Goal: Information Seeking & Learning: Learn about a topic

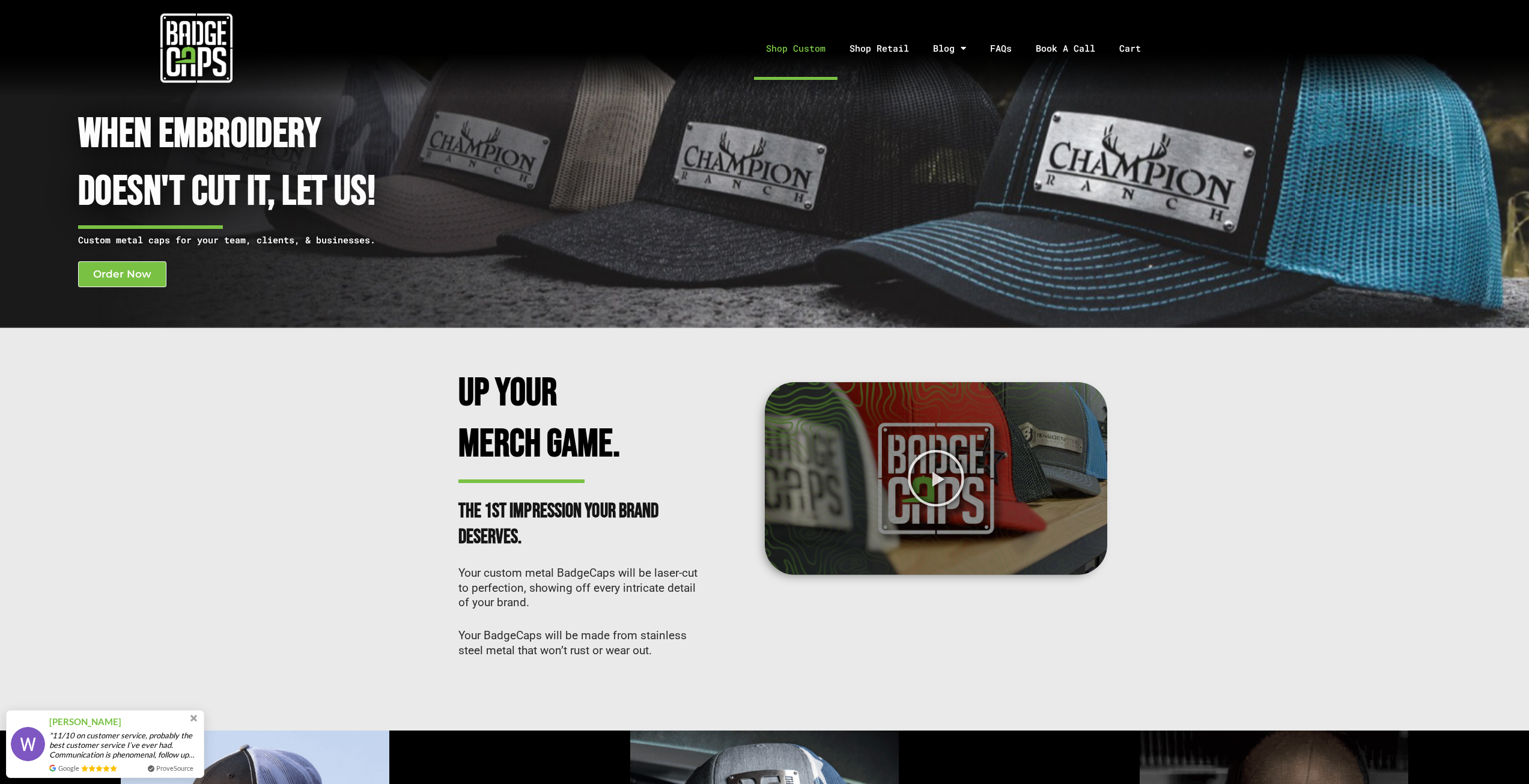
click at [803, 39] on link "Shop Custom" at bounding box center [795, 48] width 84 height 63
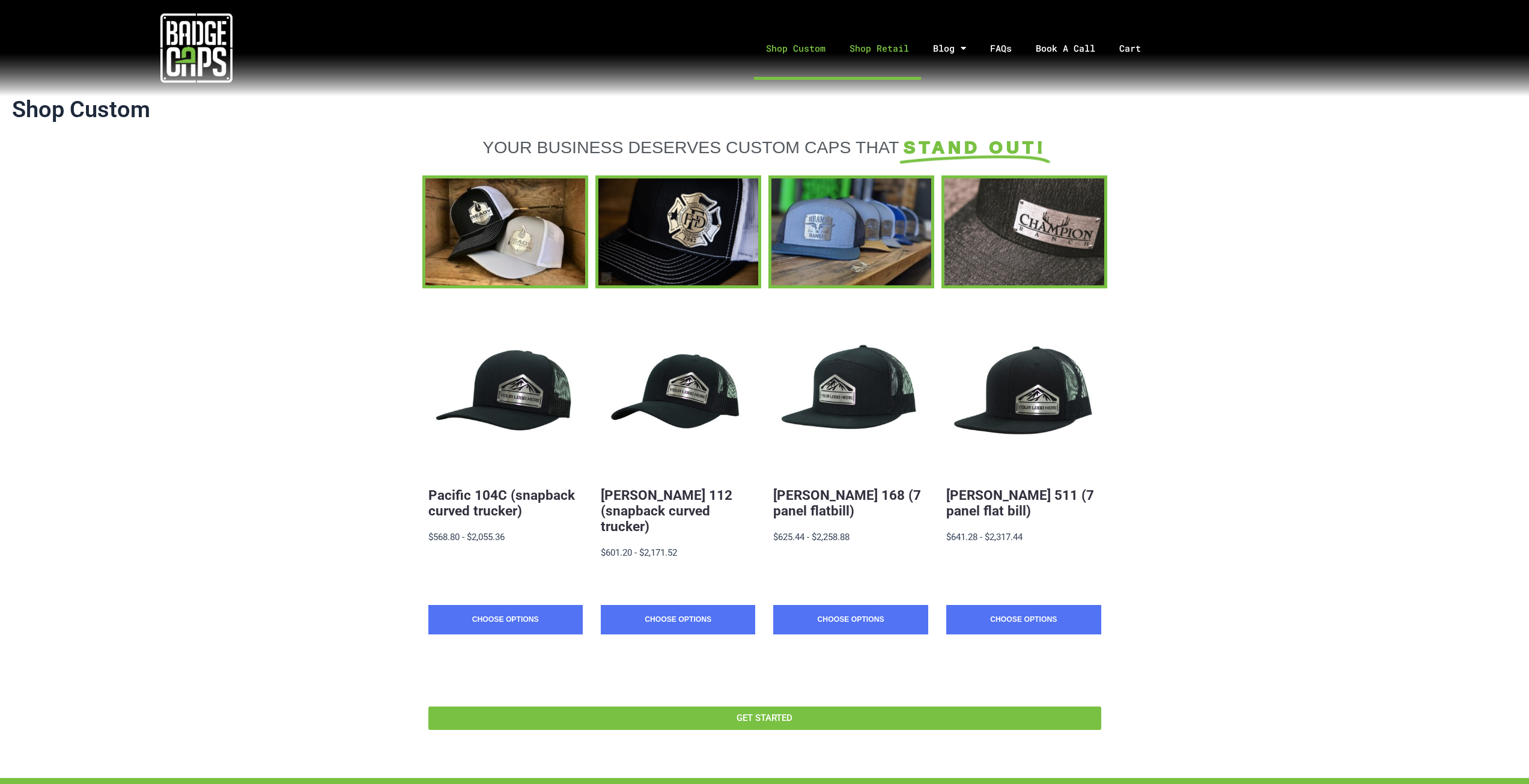
click at [881, 52] on link "Shop Retail" at bounding box center [879, 48] width 84 height 63
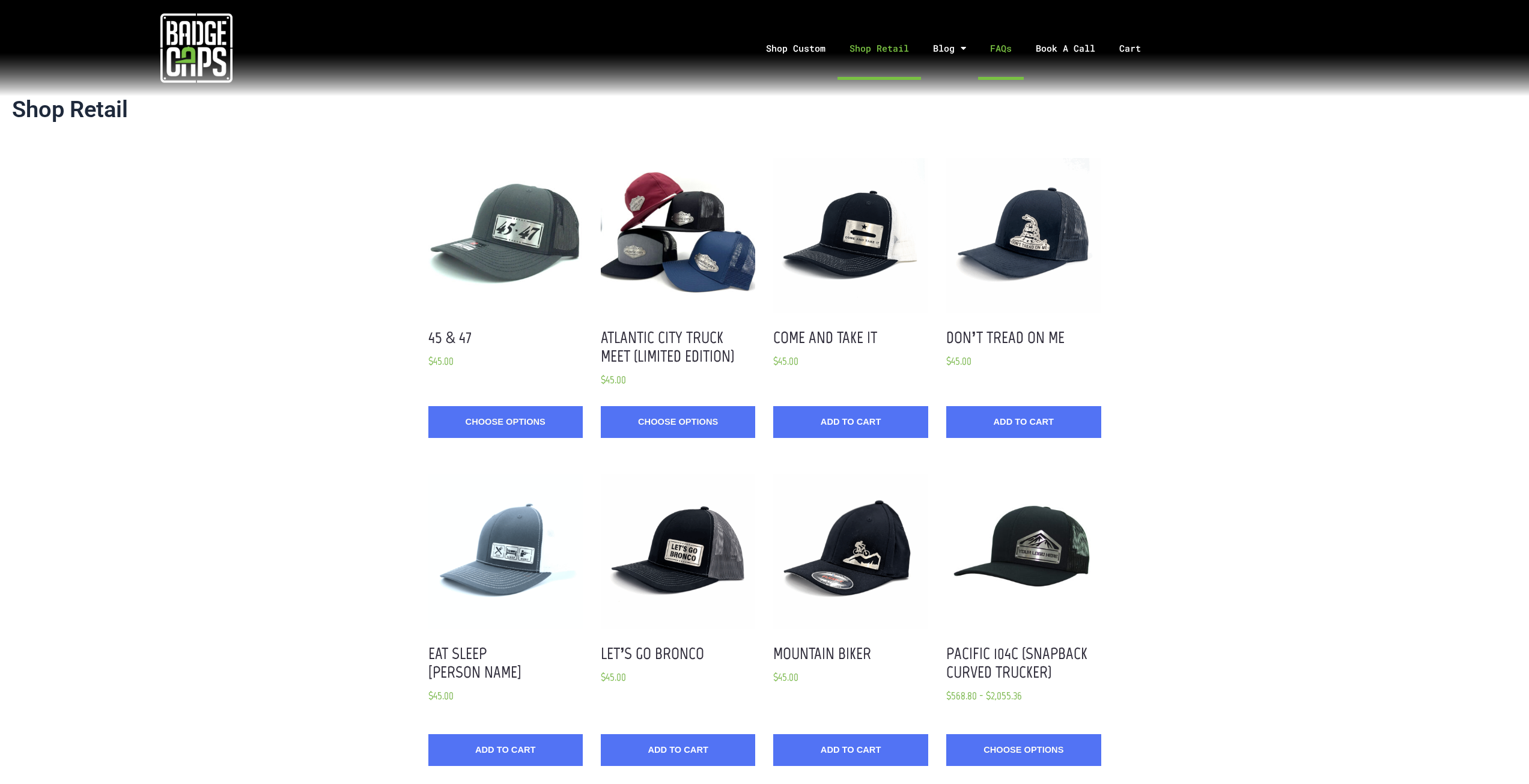
click at [978, 57] on link "FAQs" at bounding box center [1000, 48] width 46 height 63
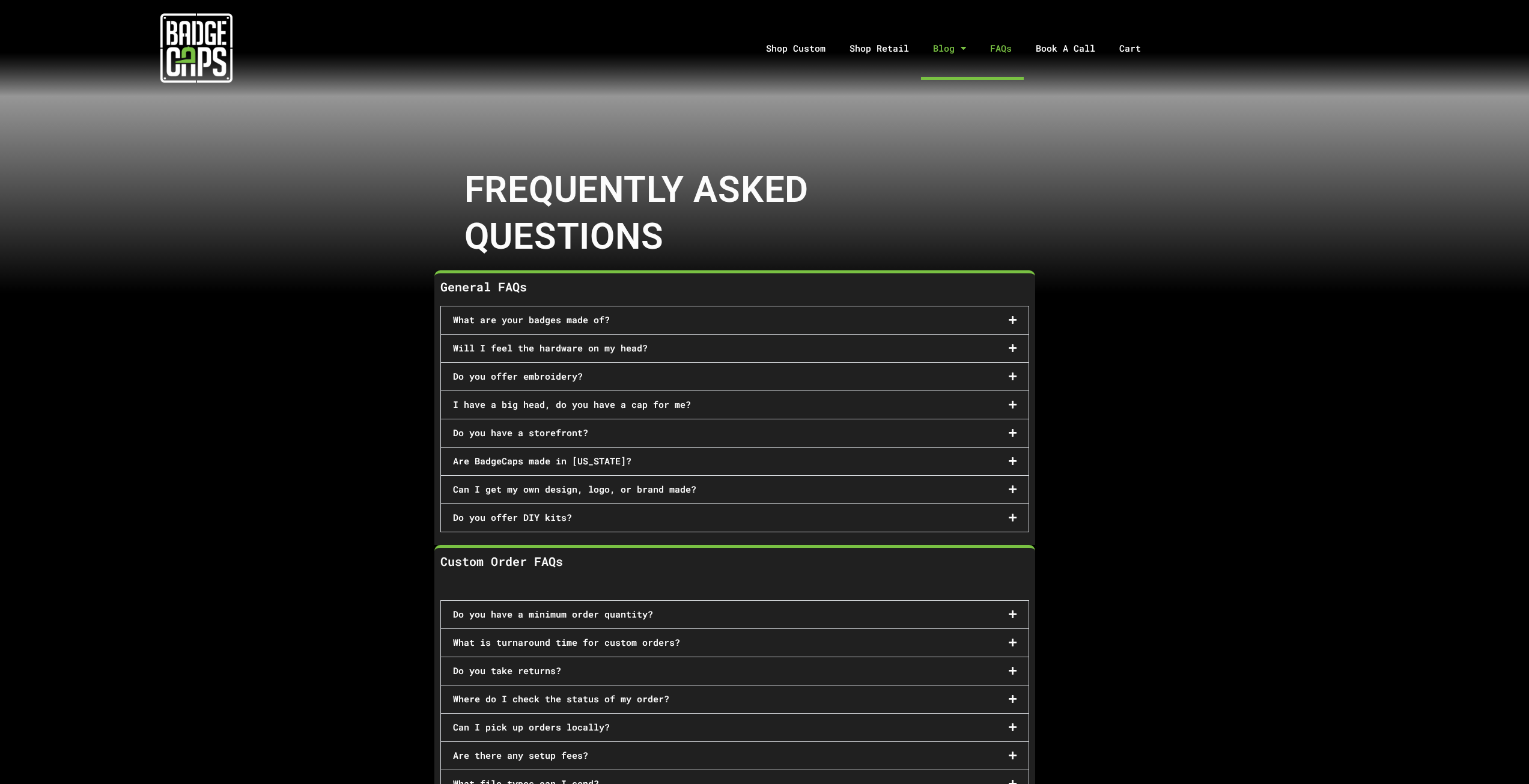
click at [960, 49] on span "Menu" at bounding box center [960, 48] width 11 height 21
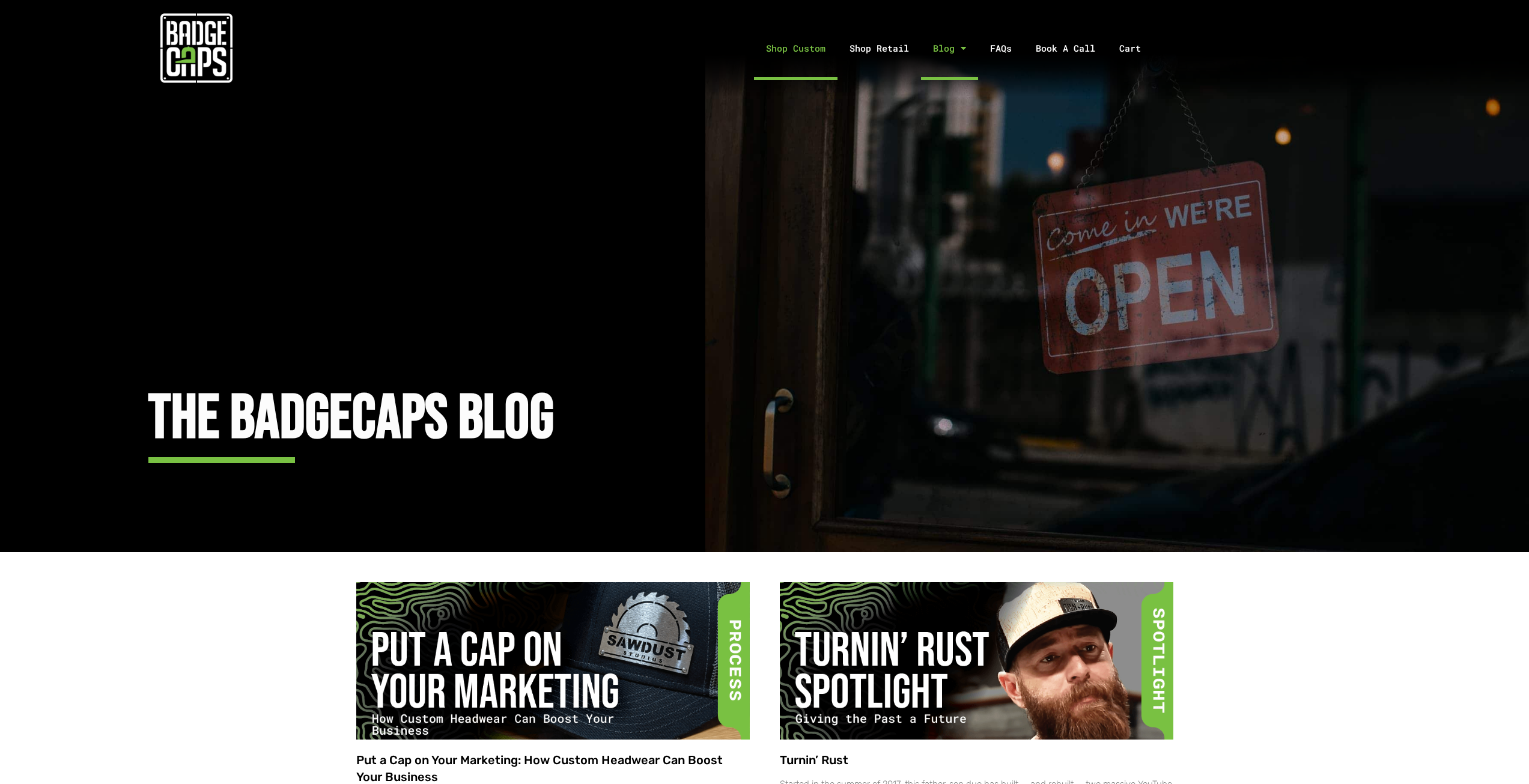
click at [803, 43] on link "Shop Custom" at bounding box center [795, 48] width 84 height 63
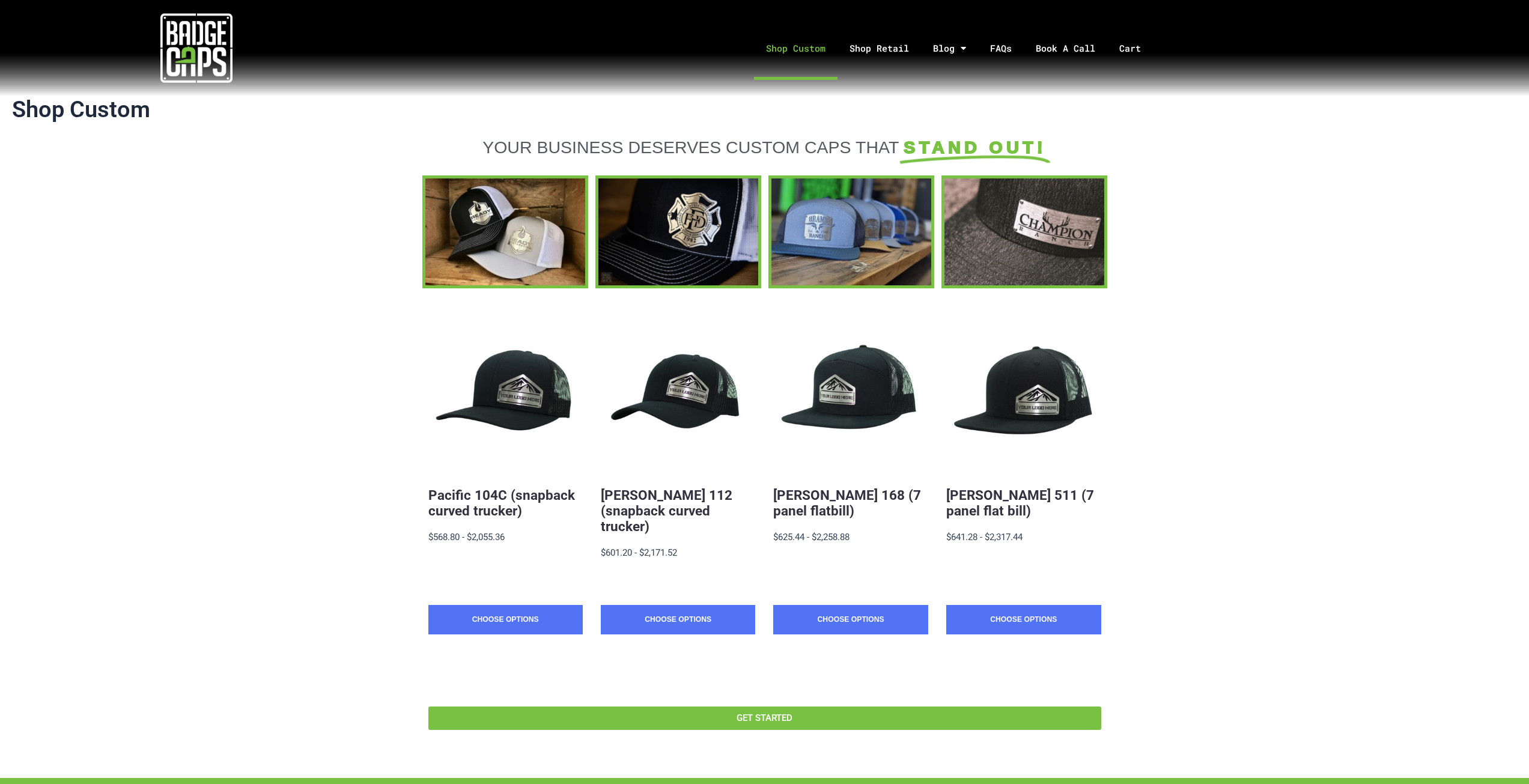
click at [802, 54] on link "Shop Custom" at bounding box center [795, 48] width 84 height 63
click at [215, 45] on img at bounding box center [196, 48] width 72 height 72
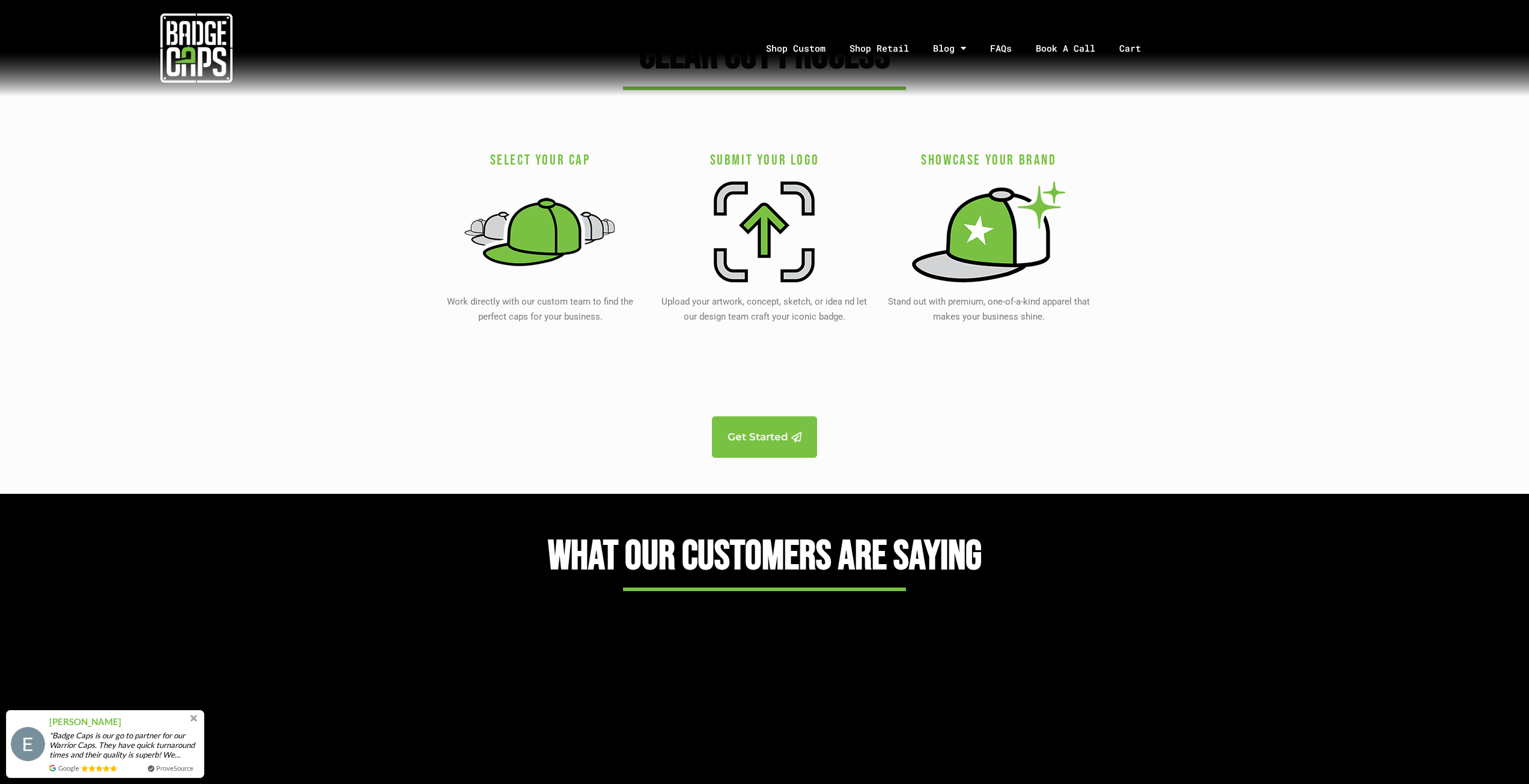
scroll to position [2299, 0]
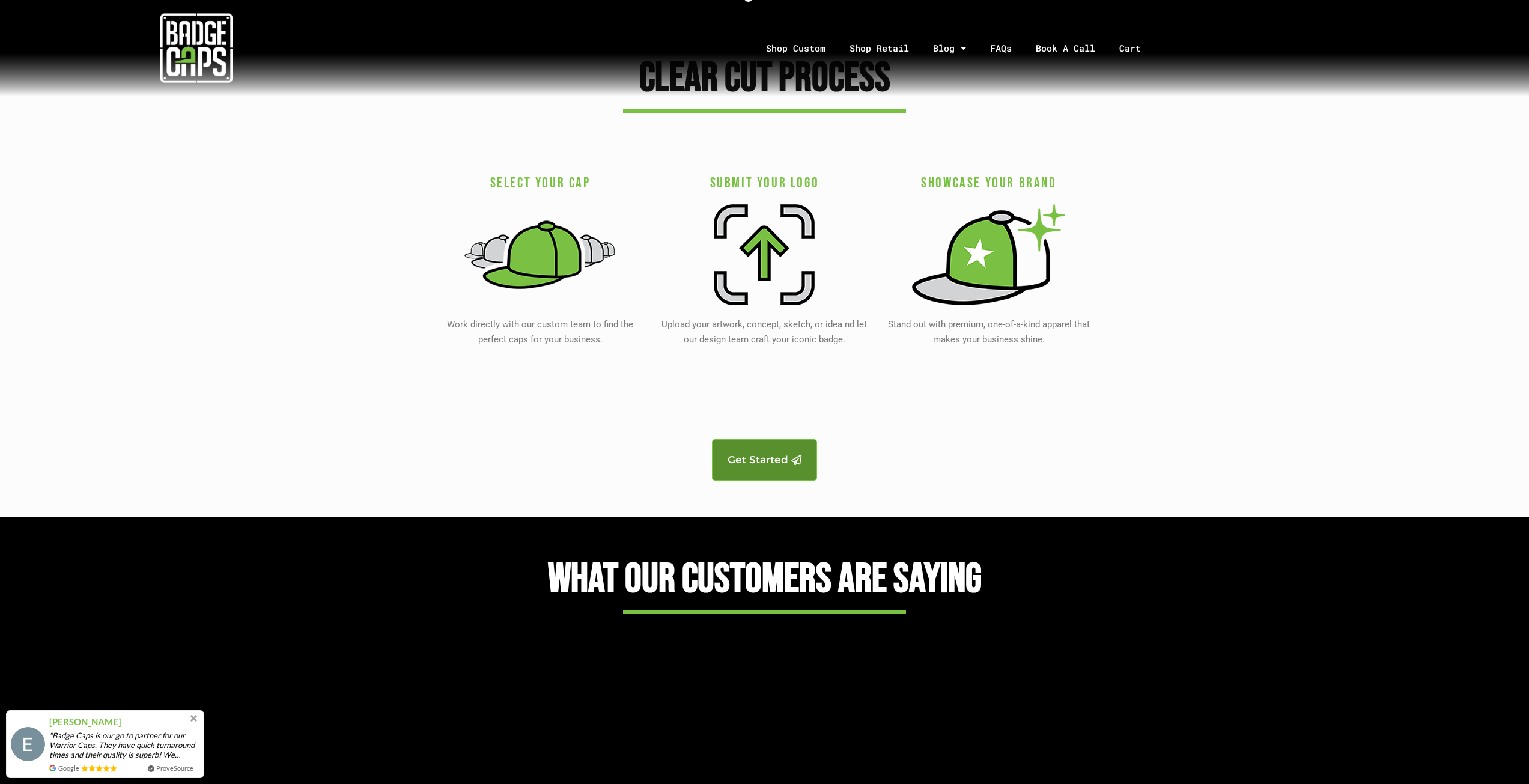
click at [773, 461] on span "Get Started" at bounding box center [758, 460] width 60 height 10
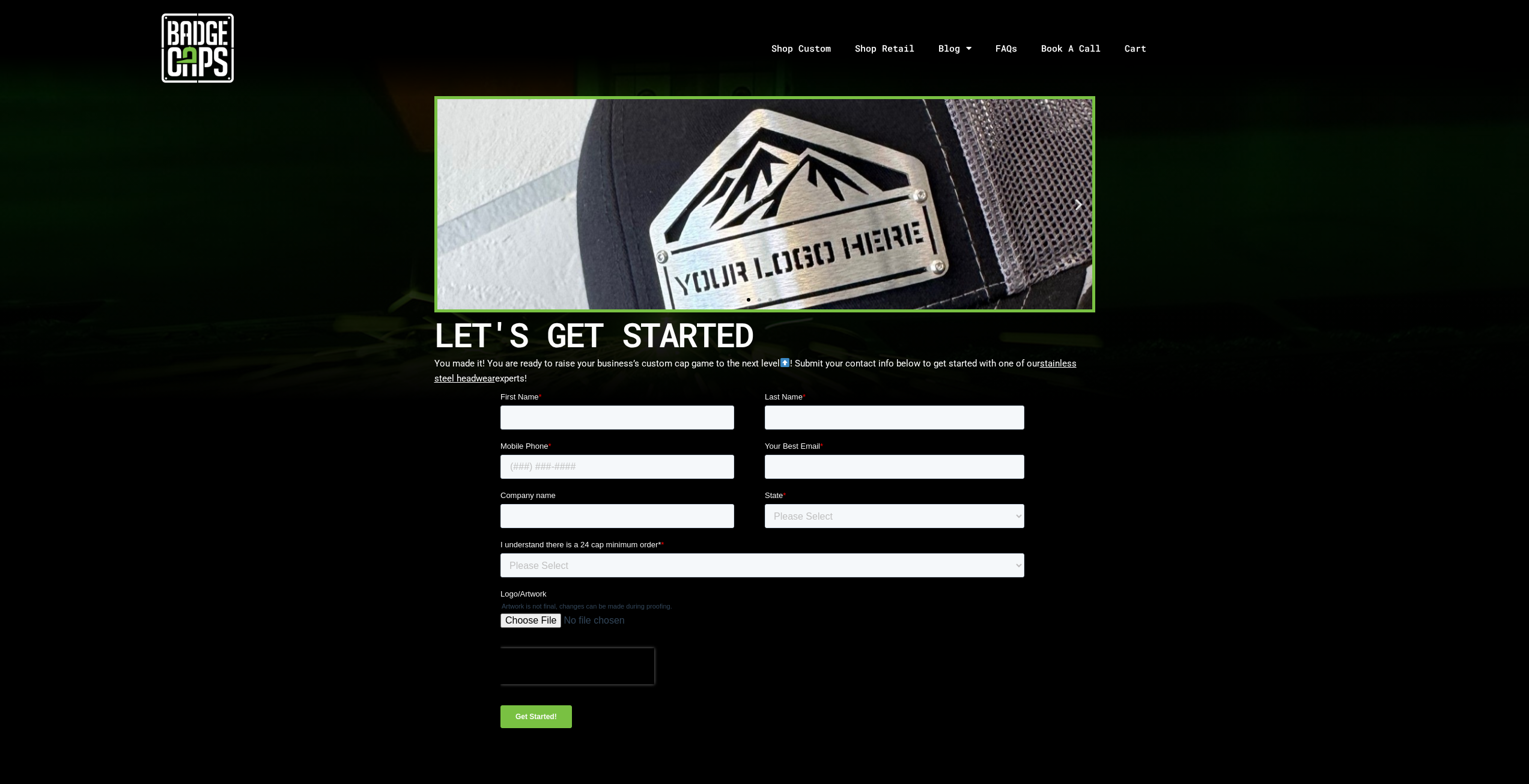
click at [395, 49] on nav "Shop Custom Shop Retail Blog Feed Blog Highlights FAQs Book A Call Cart Your ca…" at bounding box center [966, 48] width 1143 height 63
click at [199, 38] on img at bounding box center [198, 48] width 72 height 72
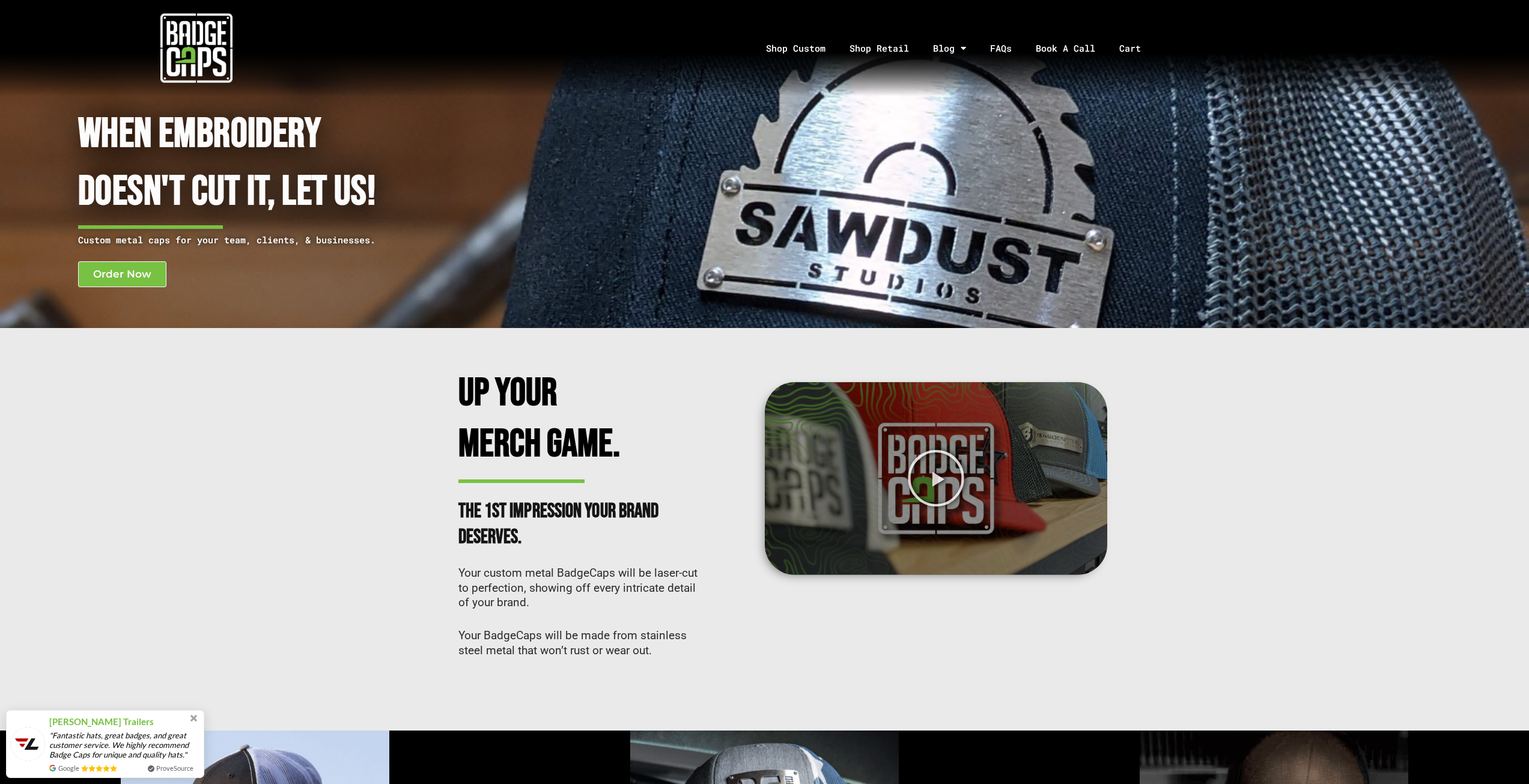
click at [198, 47] on img at bounding box center [196, 48] width 72 height 72
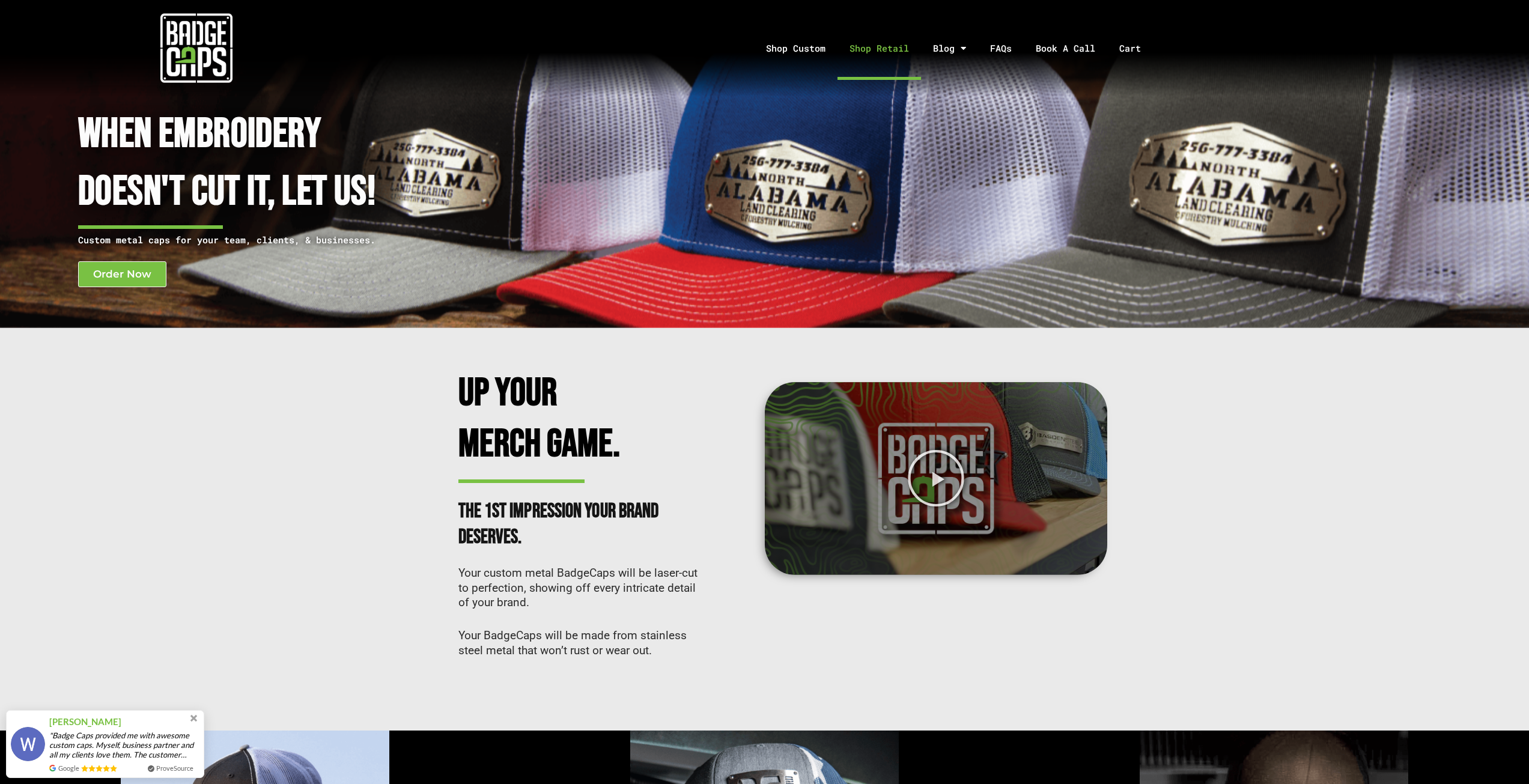
click at [875, 54] on link "Shop Retail" at bounding box center [879, 48] width 84 height 63
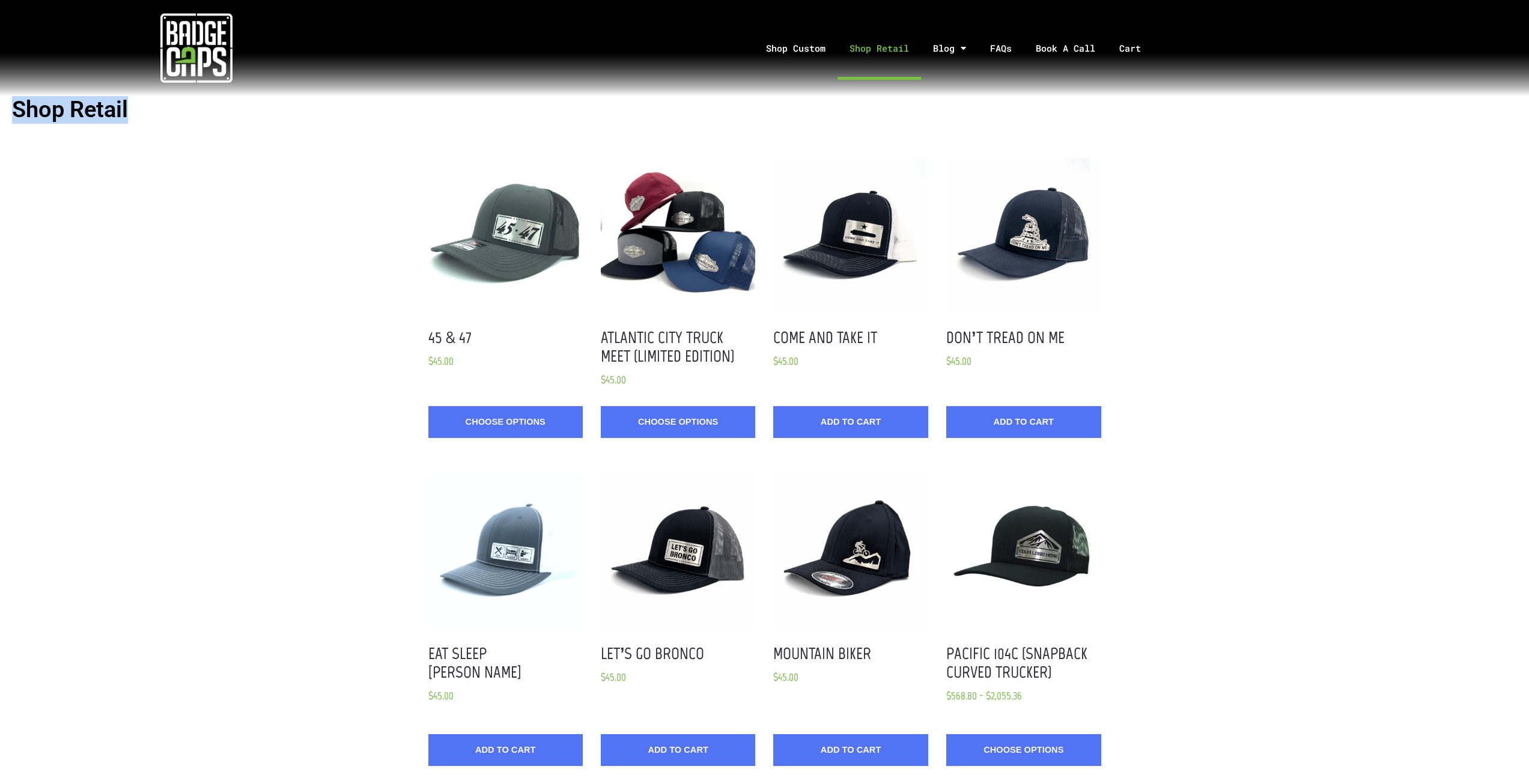
drag, startPoint x: 135, startPoint y: 113, endPoint x: 9, endPoint y: 116, distance: 126.0
click at [9, 116] on header "Shop Retail" at bounding box center [764, 110] width 1529 height 28
click at [103, 119] on h1 "Shop Retail" at bounding box center [764, 110] width 1505 height 28
click at [801, 44] on link "Shop Custom" at bounding box center [795, 48] width 84 height 63
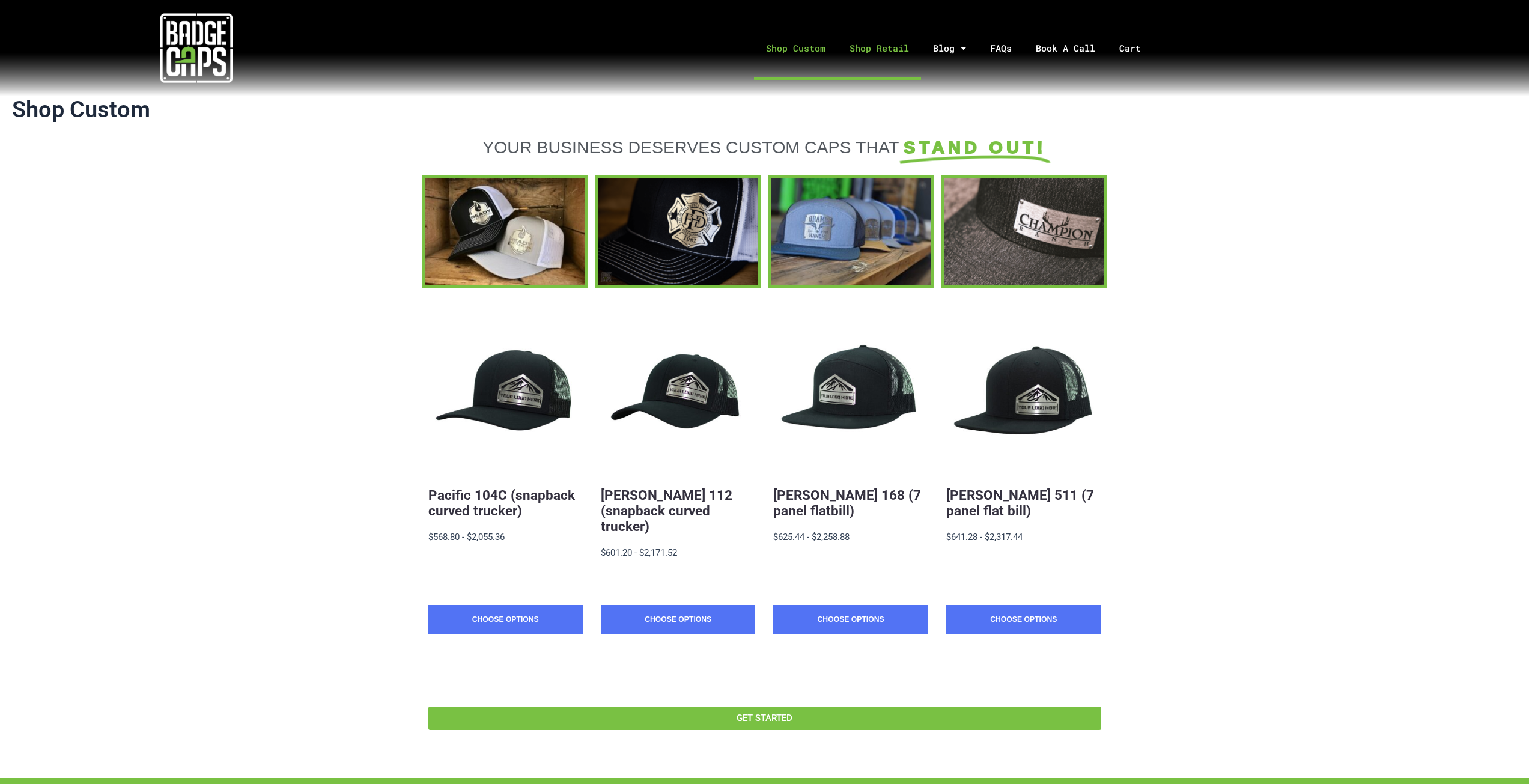
click at [896, 55] on link "Shop Retail" at bounding box center [879, 48] width 84 height 63
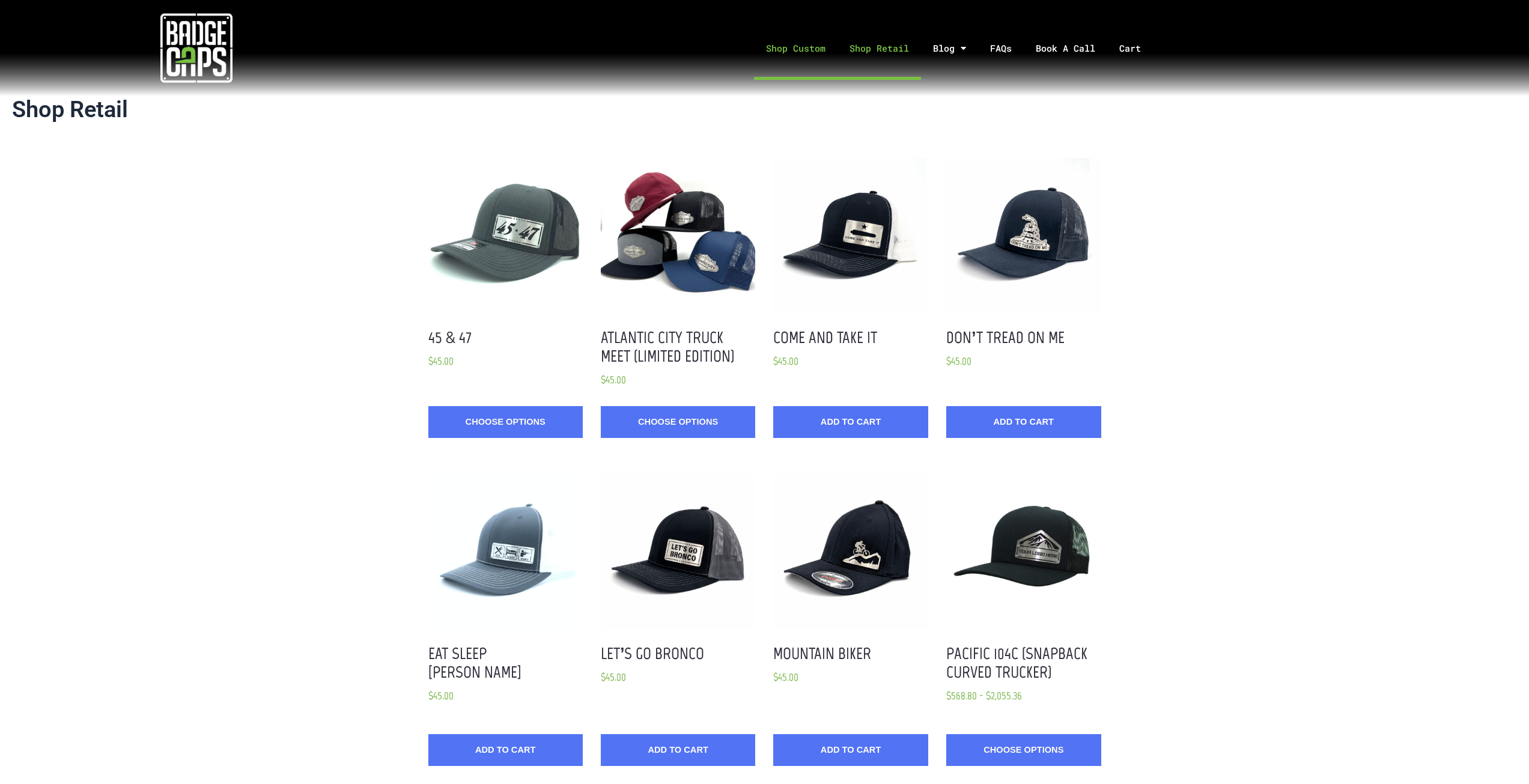
click at [812, 58] on link "Shop Custom" at bounding box center [795, 48] width 84 height 63
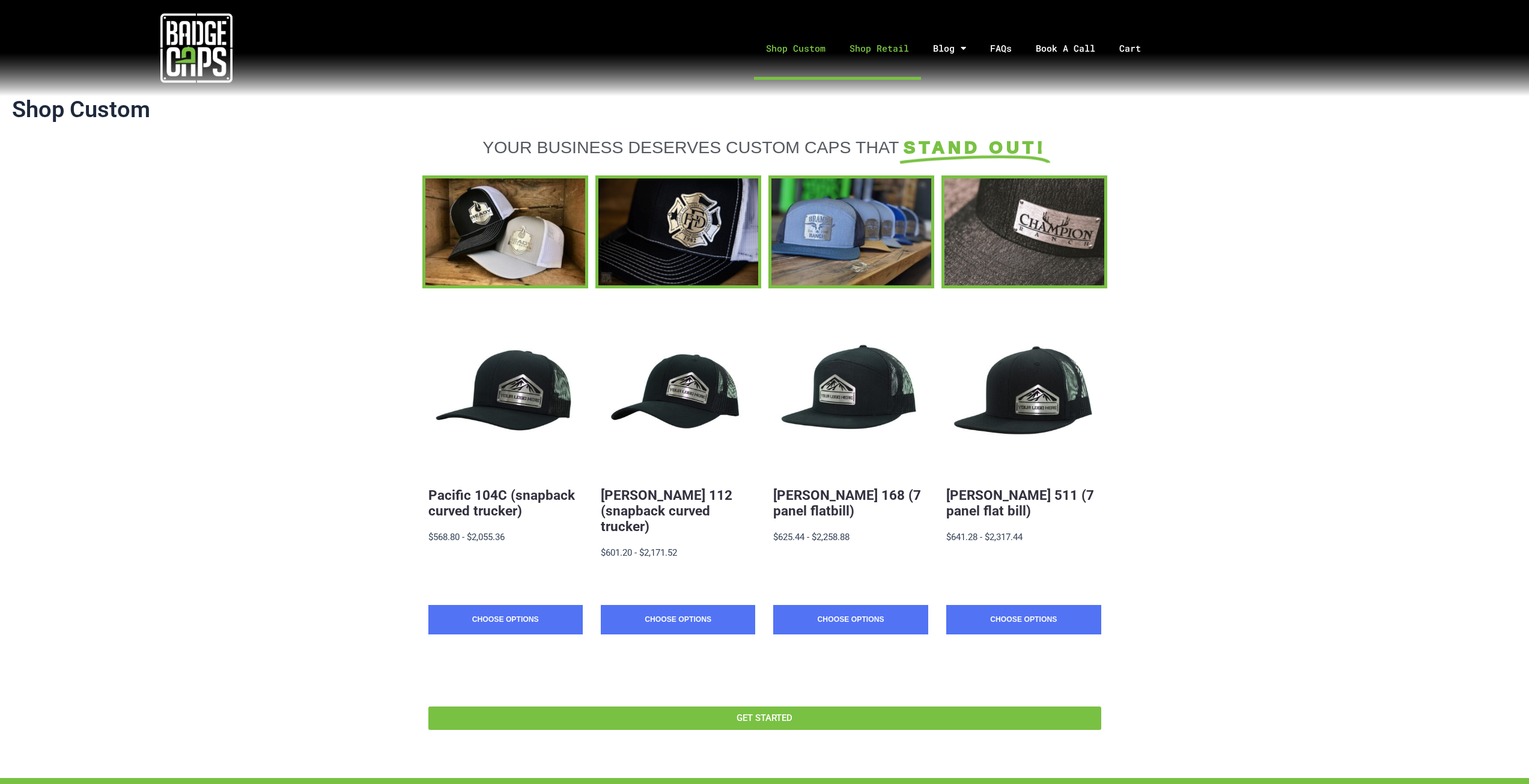
click at [873, 58] on link "Shop Retail" at bounding box center [879, 48] width 84 height 63
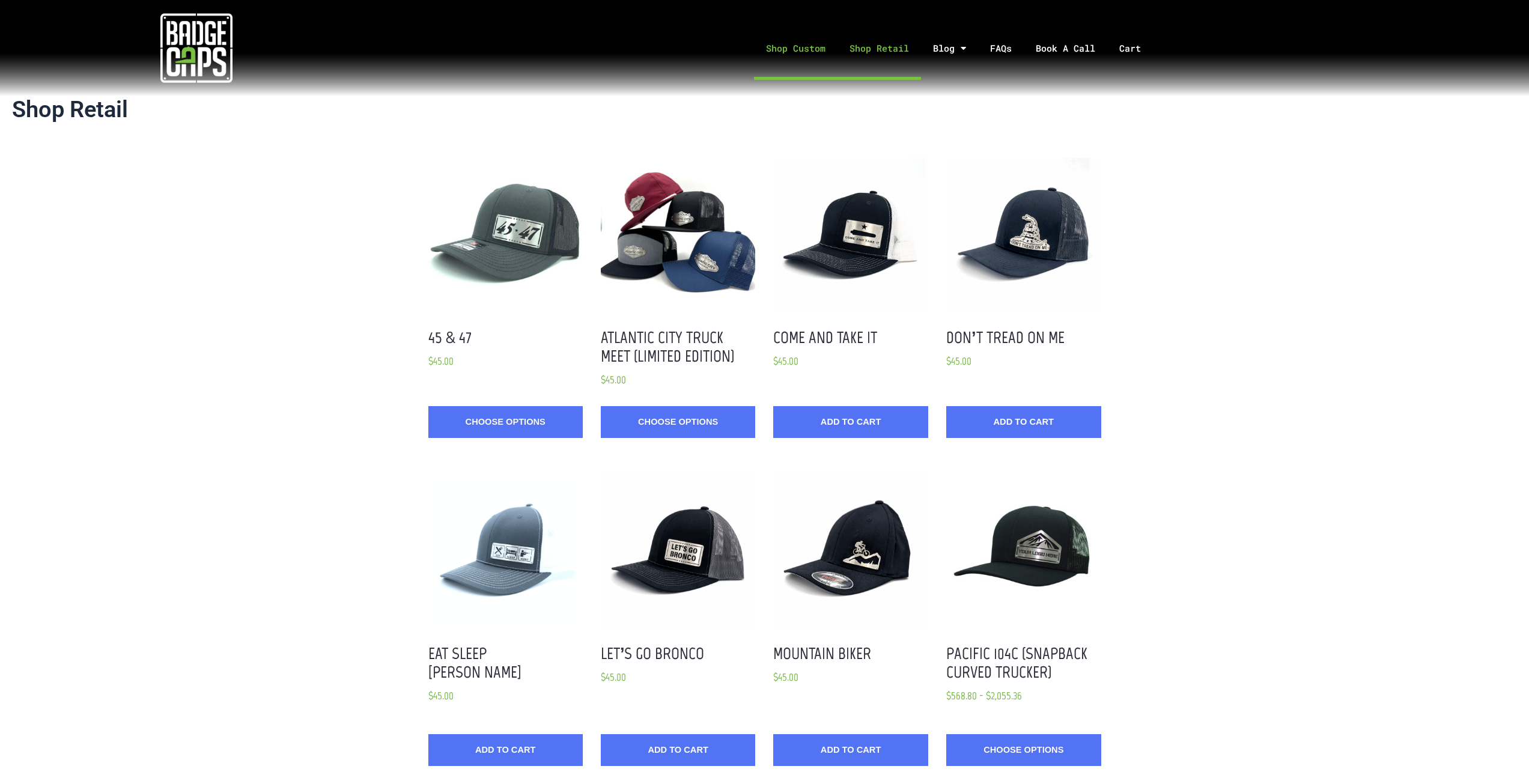
click at [800, 45] on link "Shop Custom" at bounding box center [795, 48] width 84 height 63
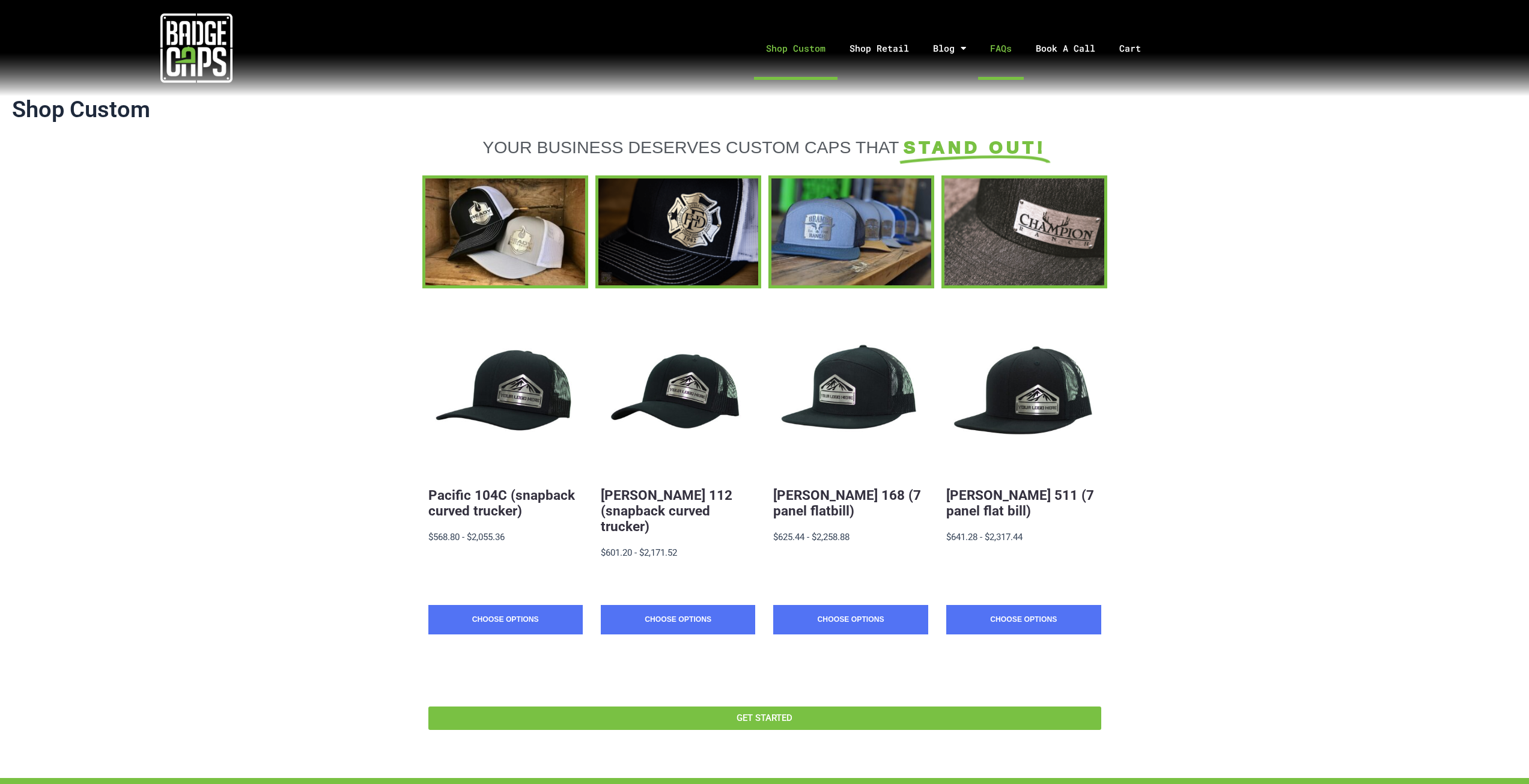
click at [1012, 57] on link "FAQs" at bounding box center [1000, 48] width 46 height 63
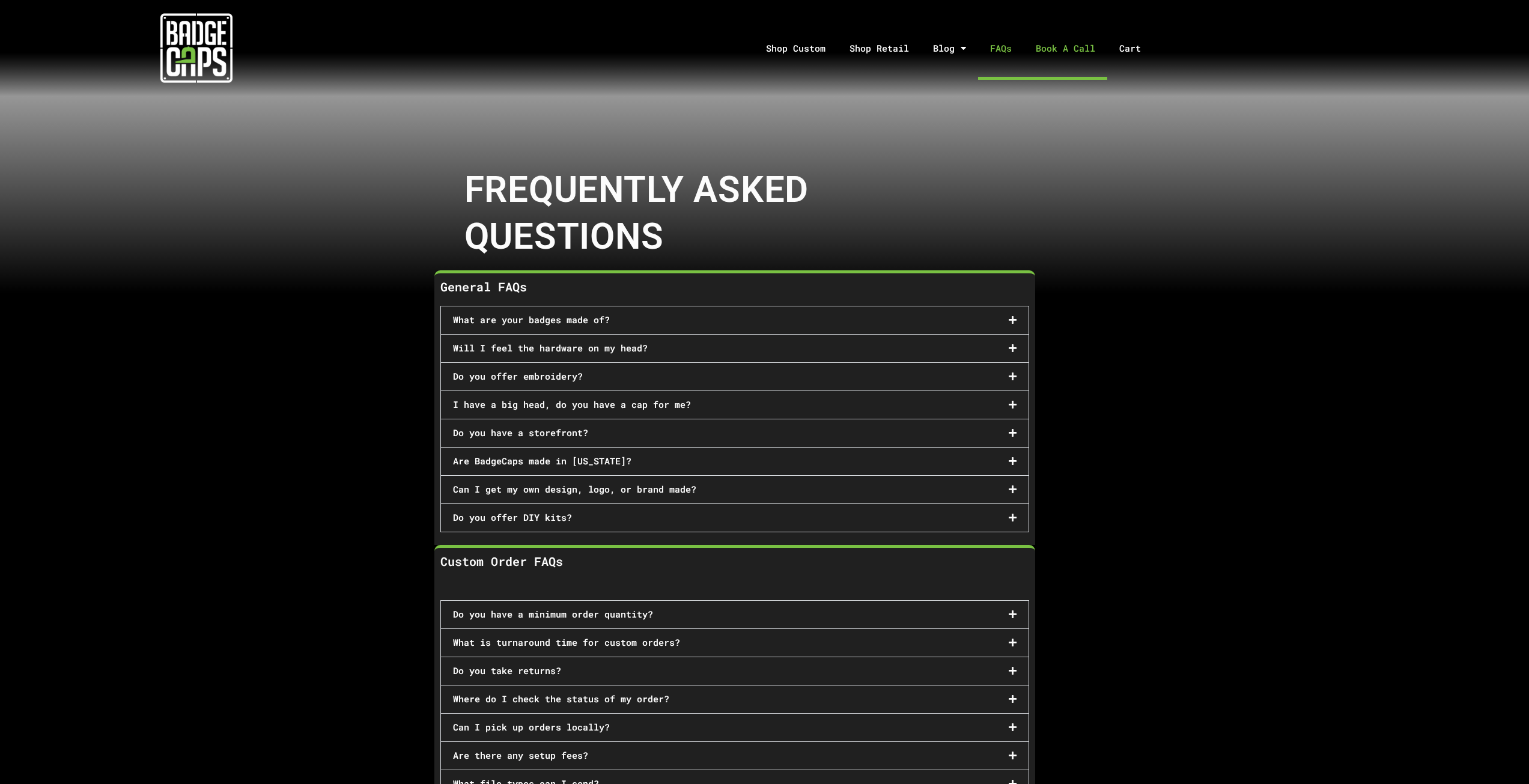
click at [1065, 50] on link "Book A Call" at bounding box center [1065, 48] width 84 height 63
click at [1057, 51] on link "Book A Call" at bounding box center [1065, 48] width 84 height 63
click at [1139, 50] on link "Cart" at bounding box center [1138, 48] width 60 height 63
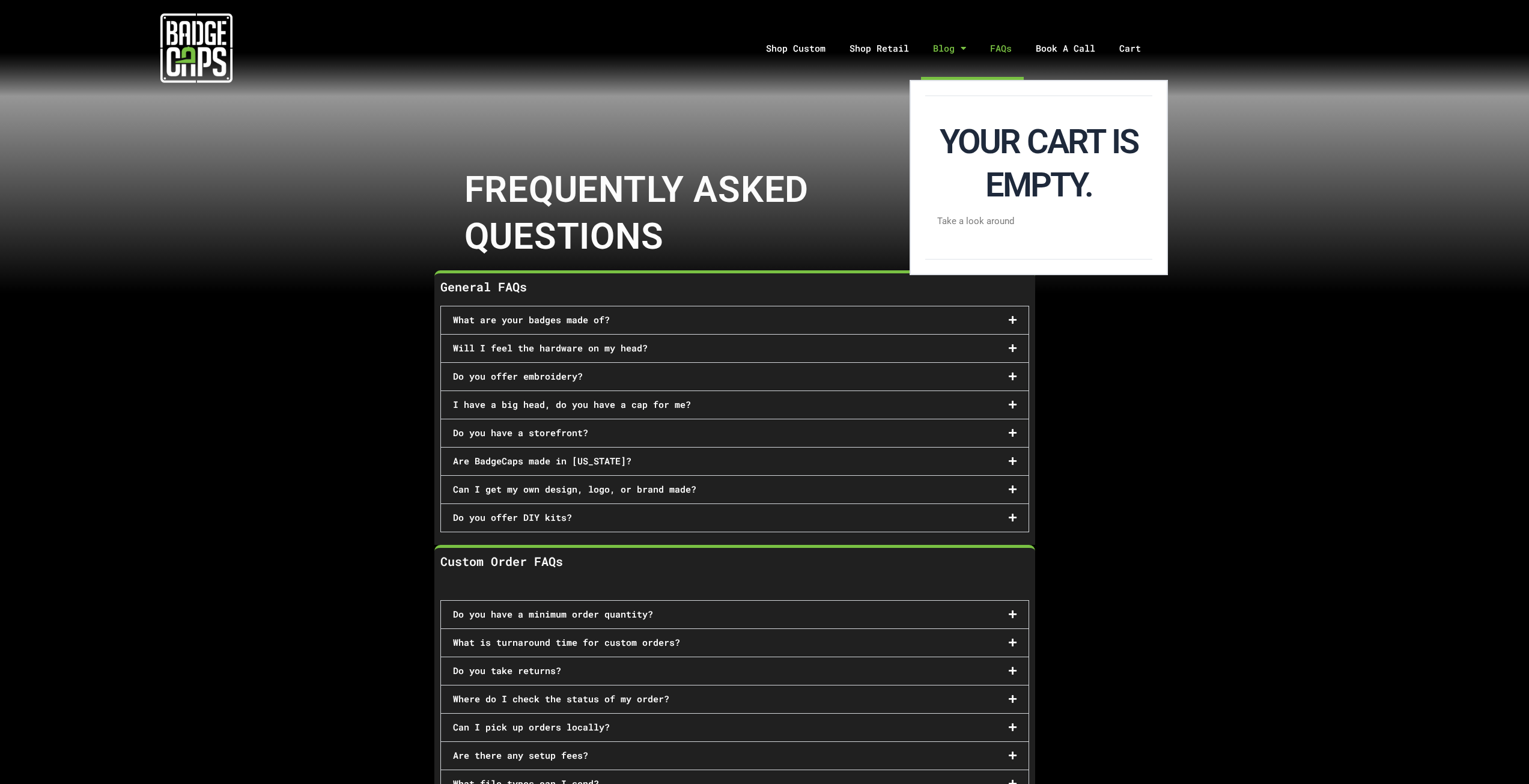
click at [936, 52] on link "Blog" at bounding box center [949, 48] width 57 height 63
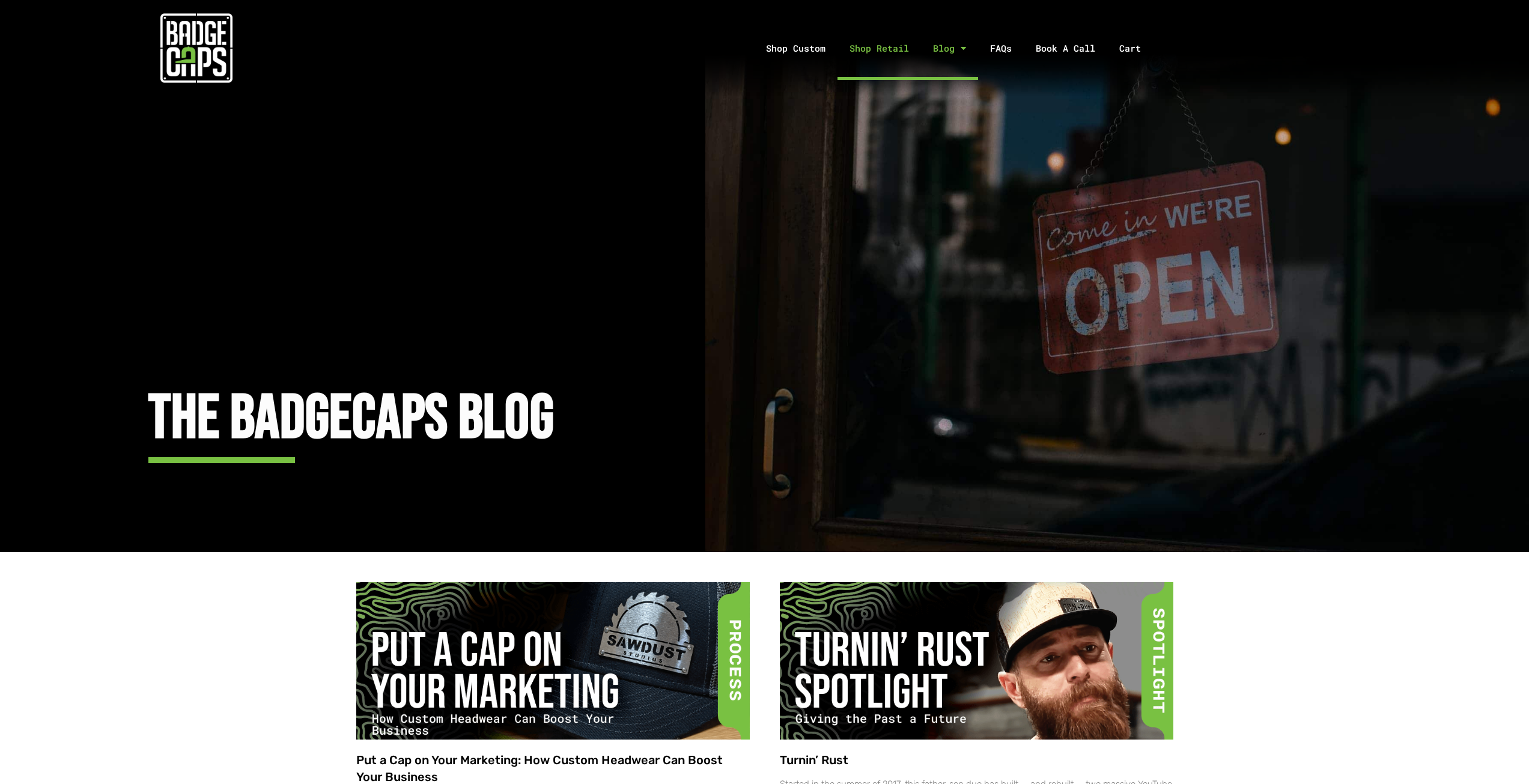
click at [891, 51] on link "Shop Retail" at bounding box center [879, 48] width 84 height 63
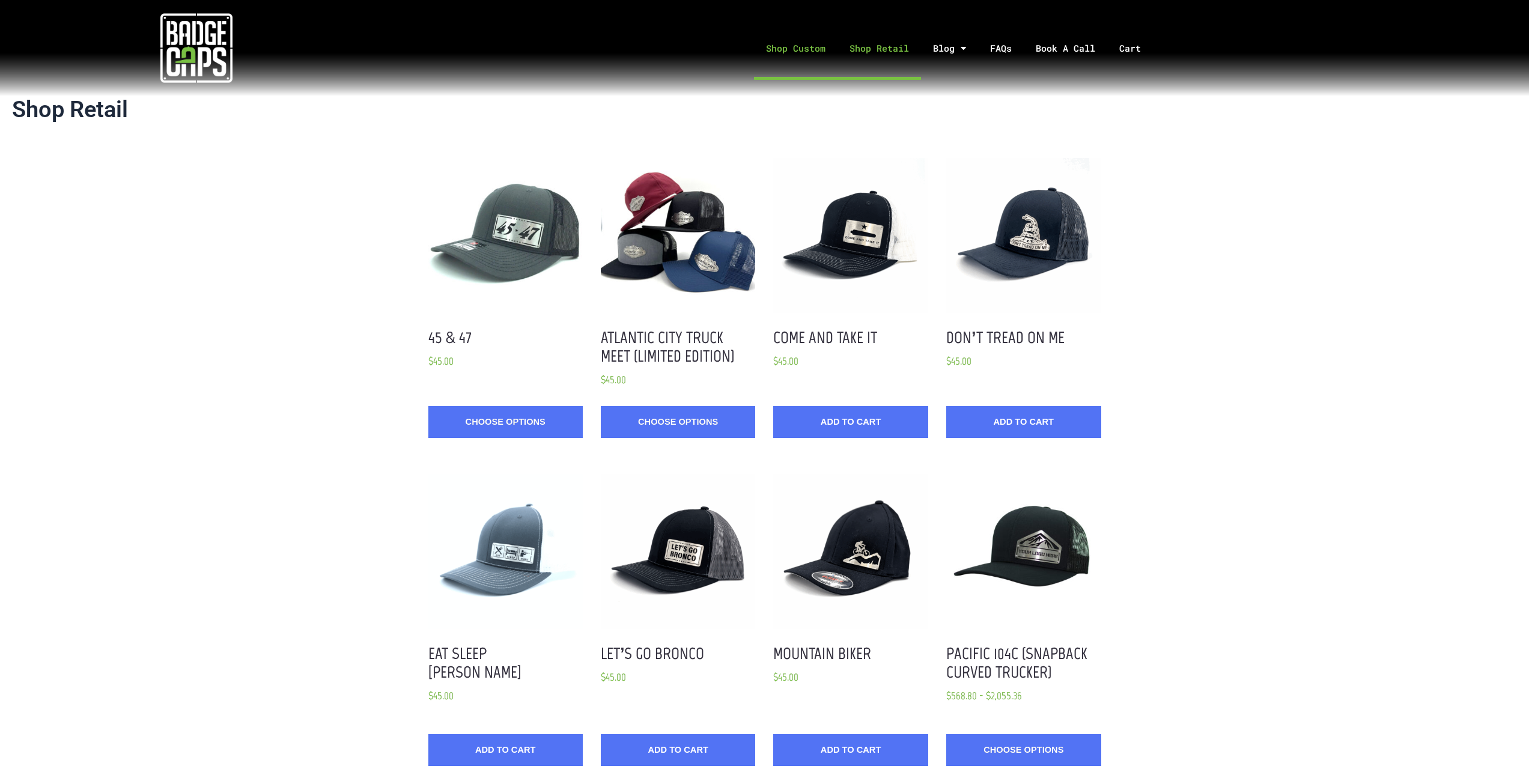
click at [780, 61] on link "Shop Custom" at bounding box center [795, 48] width 84 height 63
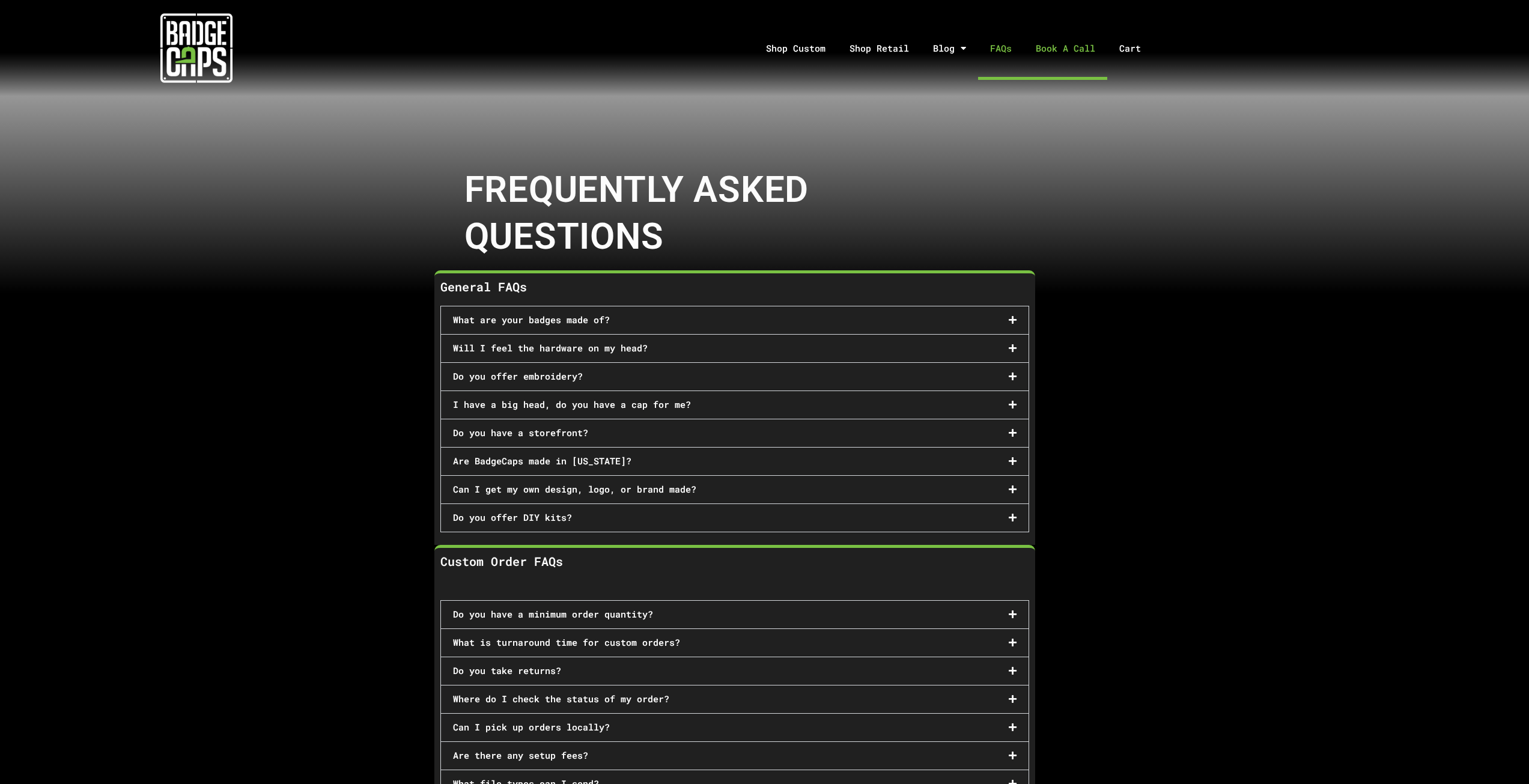
click at [1061, 47] on link "Book A Call" at bounding box center [1065, 48] width 84 height 63
click at [131, 48] on div at bounding box center [196, 48] width 393 height 96
click at [193, 43] on img at bounding box center [196, 48] width 72 height 72
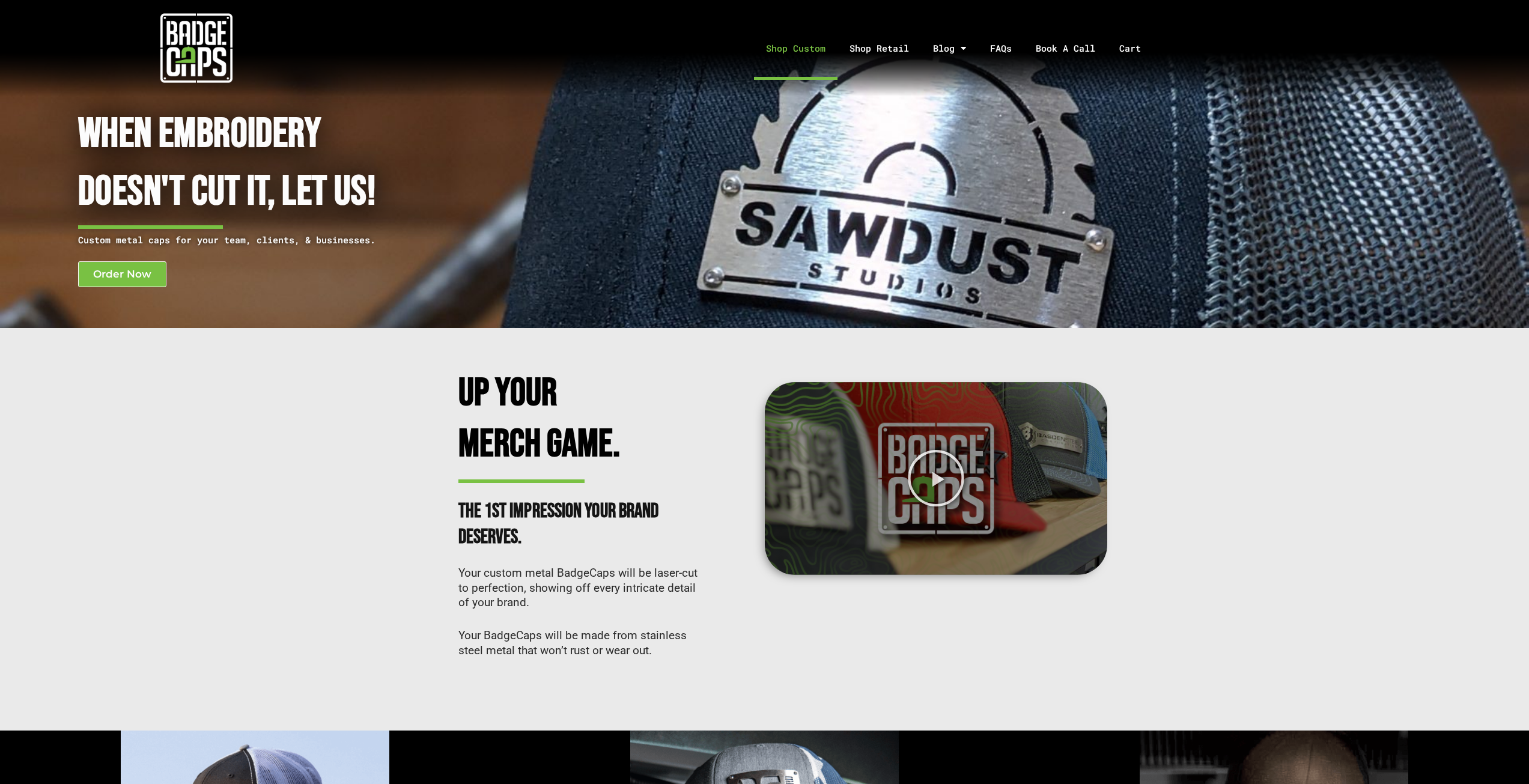
click at [805, 36] on link "Shop Custom" at bounding box center [795, 48] width 84 height 63
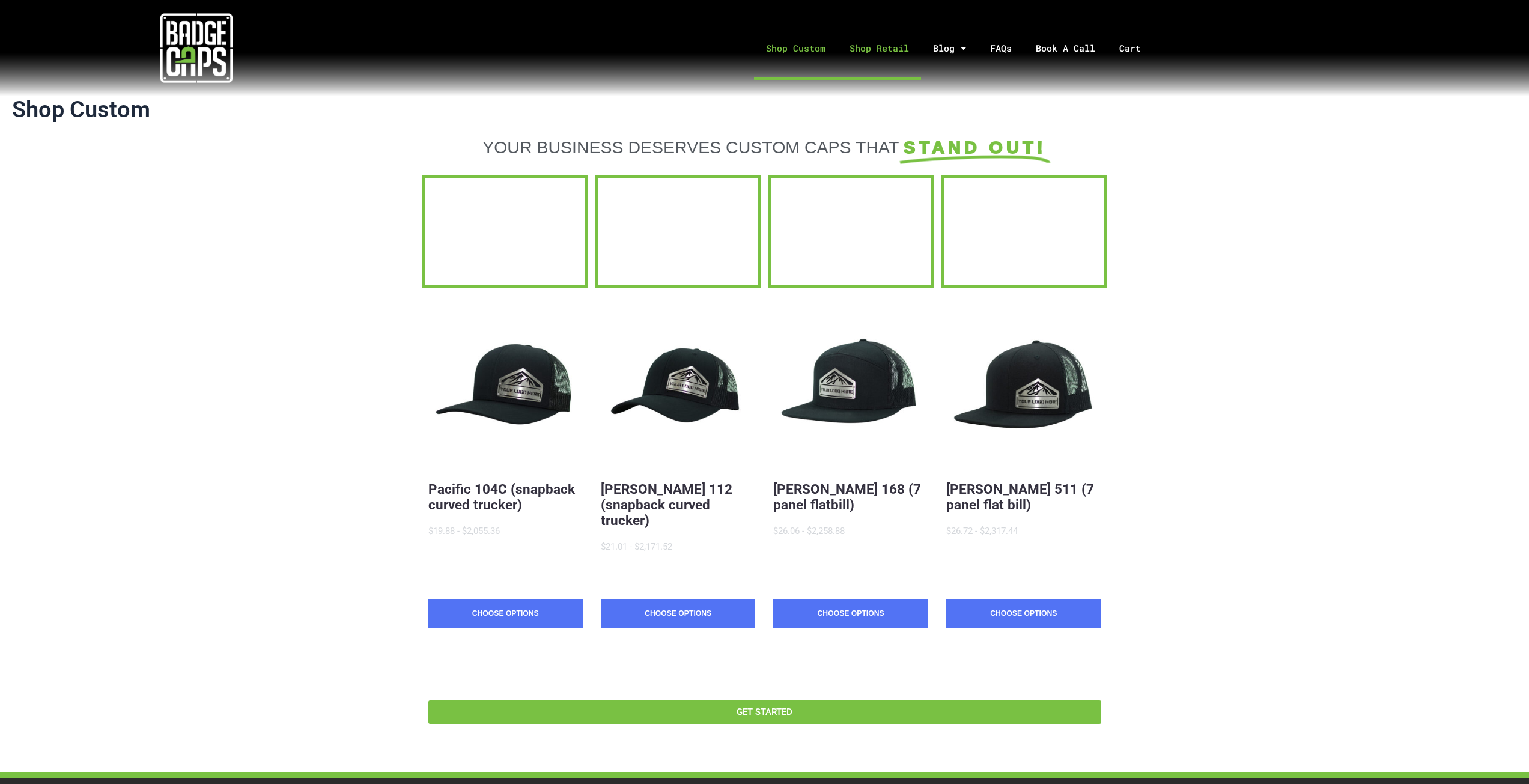
click at [891, 57] on link "Shop Retail" at bounding box center [879, 48] width 84 height 63
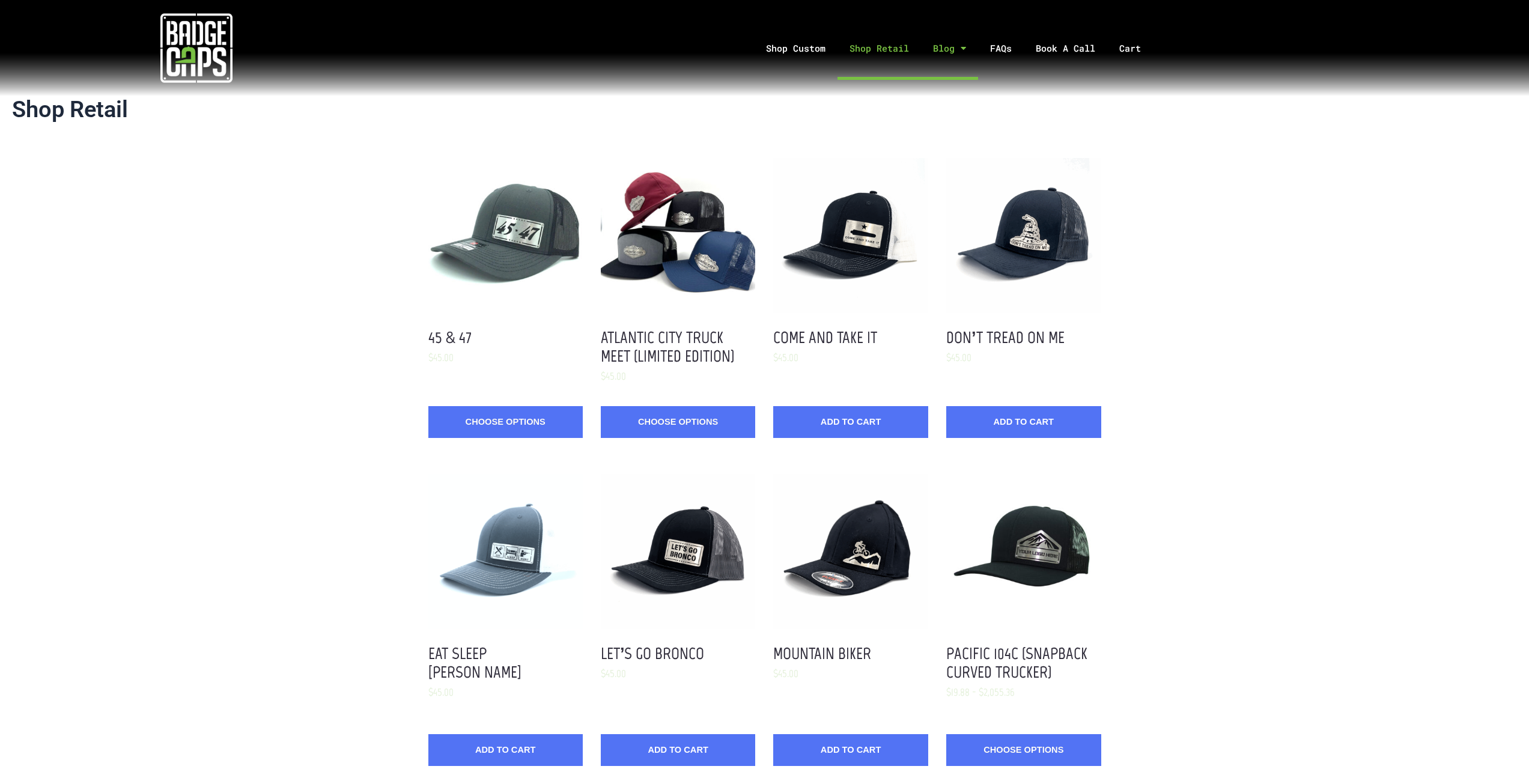
click at [939, 45] on link "Blog" at bounding box center [949, 48] width 57 height 63
click at [1007, 40] on link "FAQs" at bounding box center [1000, 48] width 46 height 63
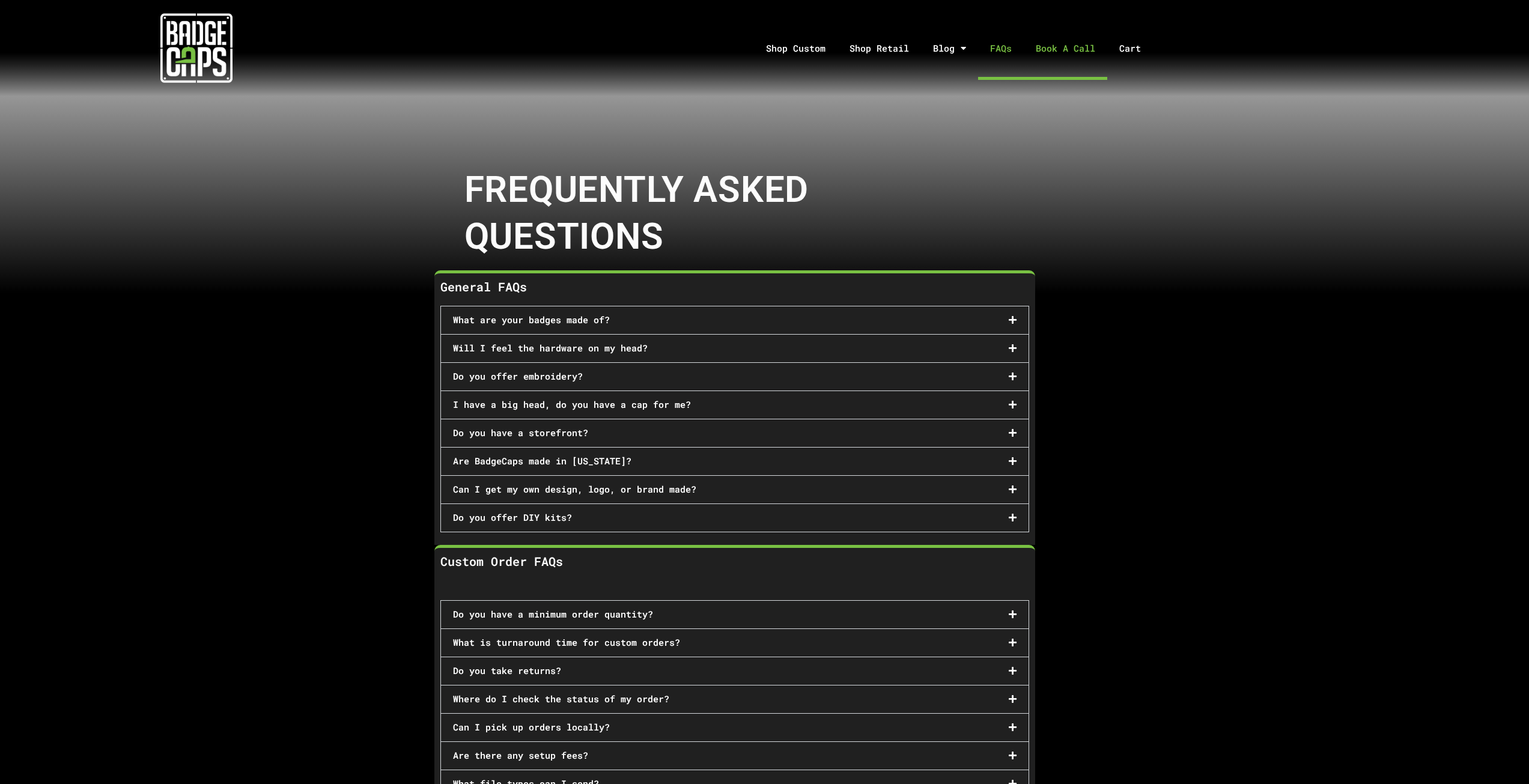
click at [1027, 46] on link "Book A Call" at bounding box center [1065, 48] width 84 height 63
click at [1160, 37] on link "Cart" at bounding box center [1138, 48] width 60 height 63
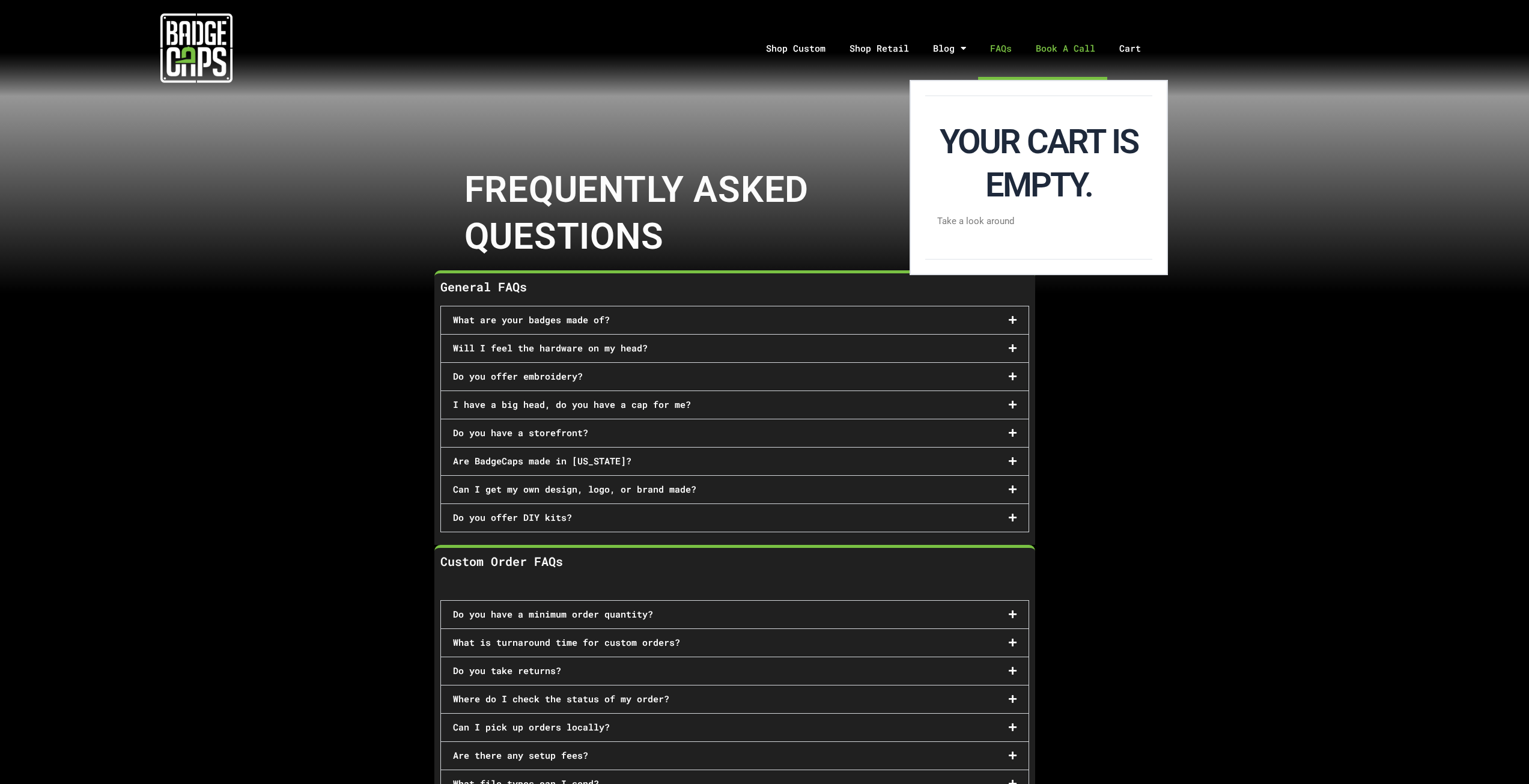
click at [1087, 47] on link "Book A Call" at bounding box center [1065, 48] width 84 height 63
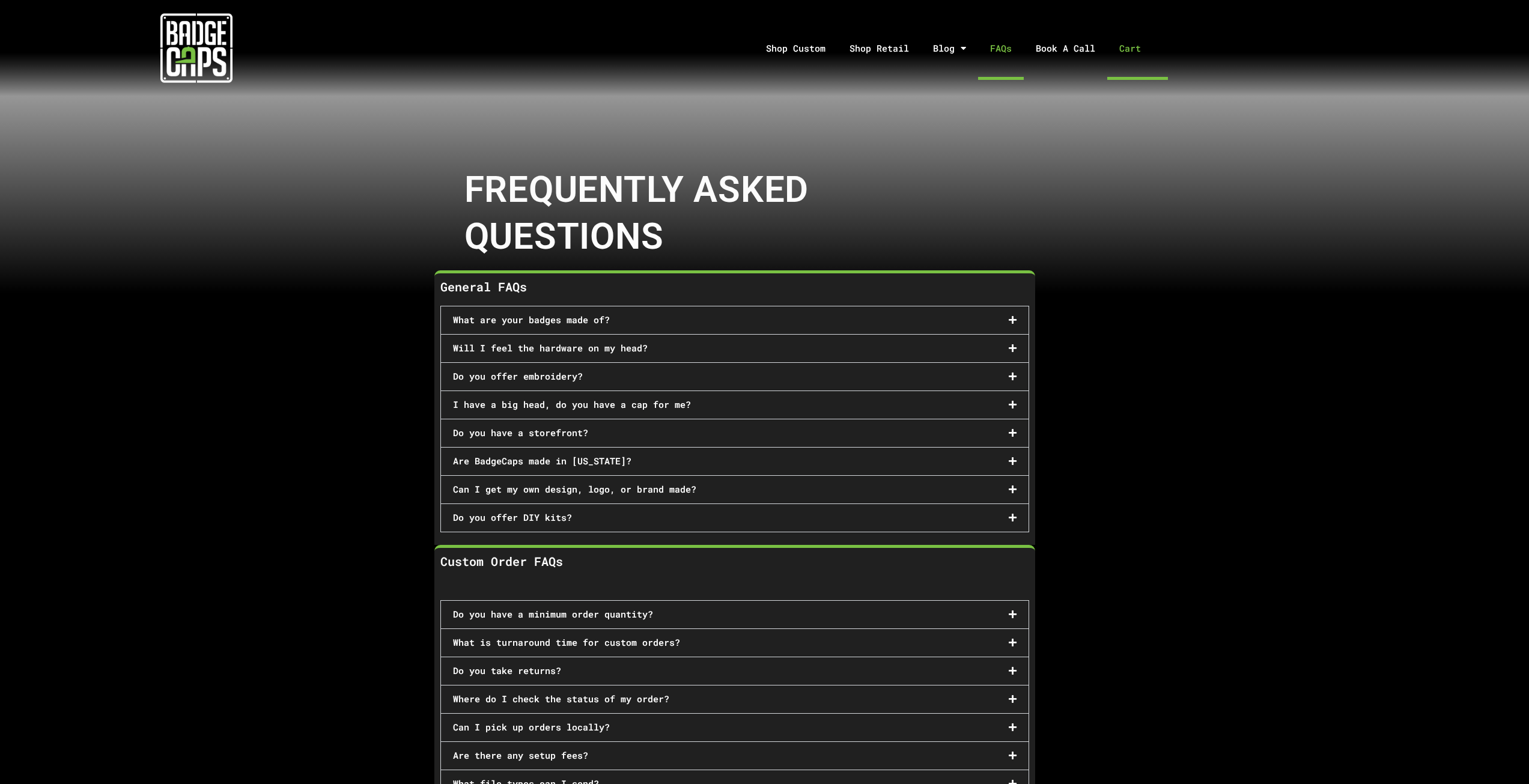
click at [1129, 57] on link "Cart" at bounding box center [1138, 48] width 60 height 63
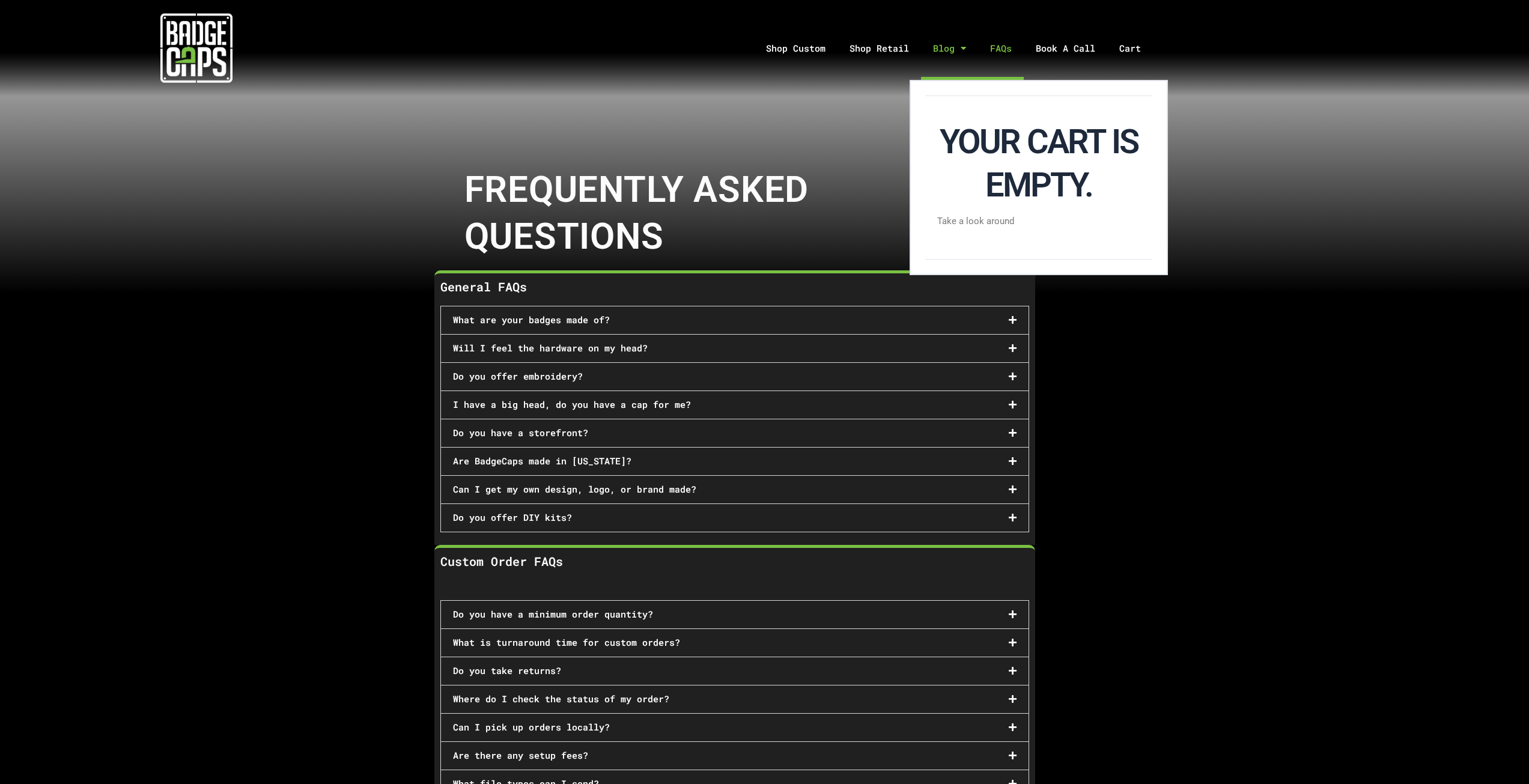
click at [938, 50] on link "Blog" at bounding box center [949, 48] width 57 height 63
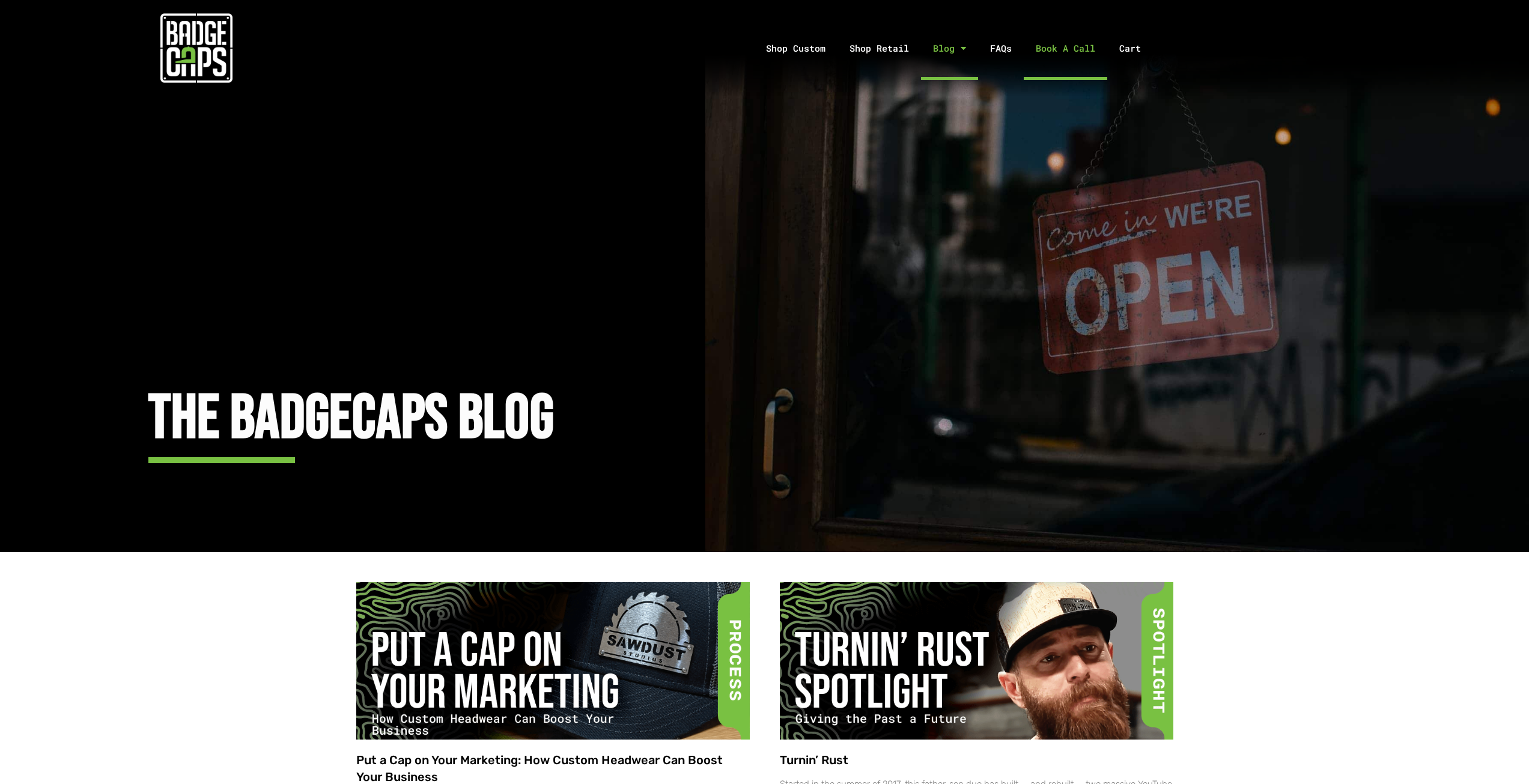
click at [1055, 52] on link "Book A Call" at bounding box center [1065, 48] width 84 height 63
click at [883, 59] on link "Shop Retail" at bounding box center [879, 48] width 84 height 63
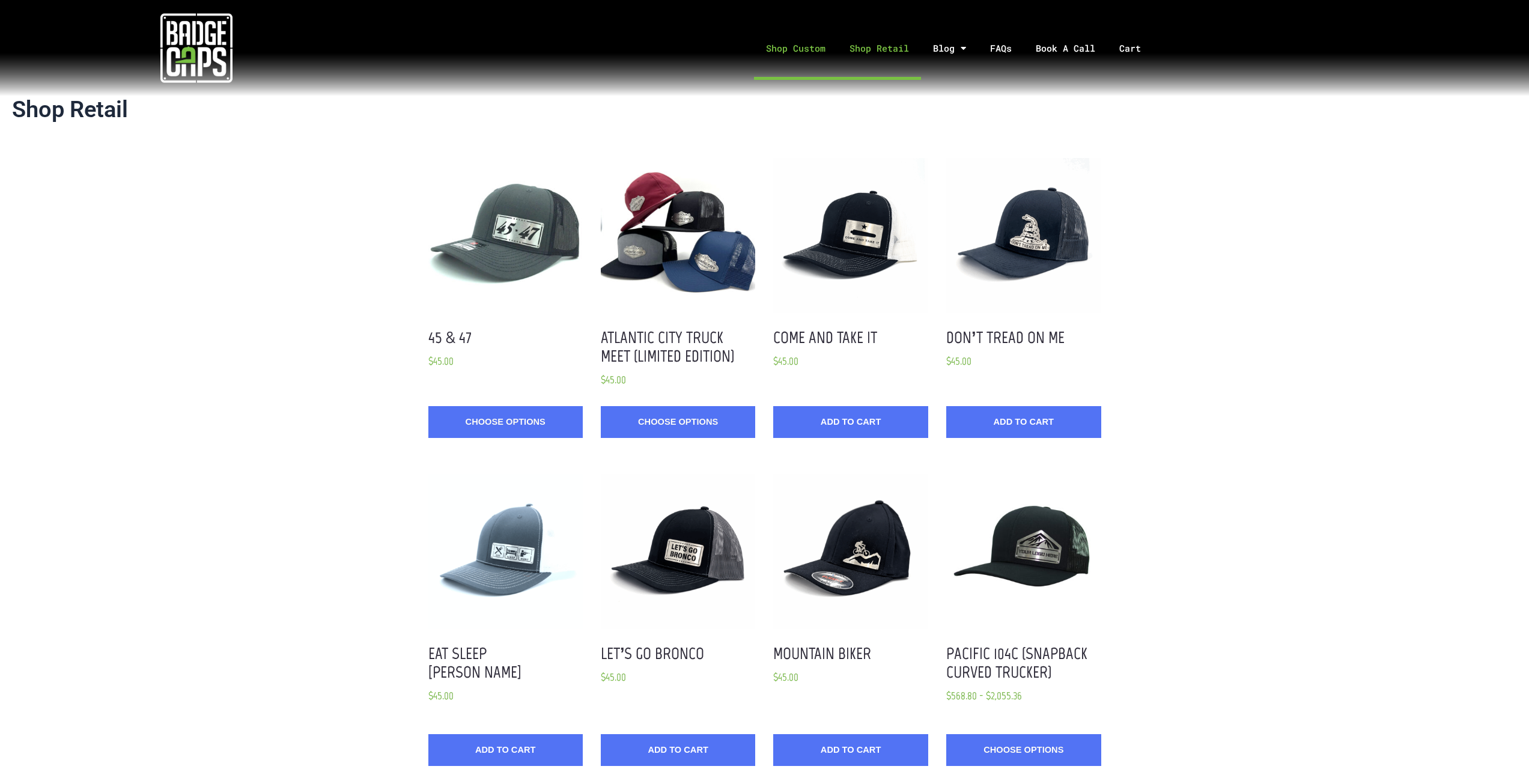
click at [805, 52] on link "Shop Custom" at bounding box center [795, 48] width 84 height 63
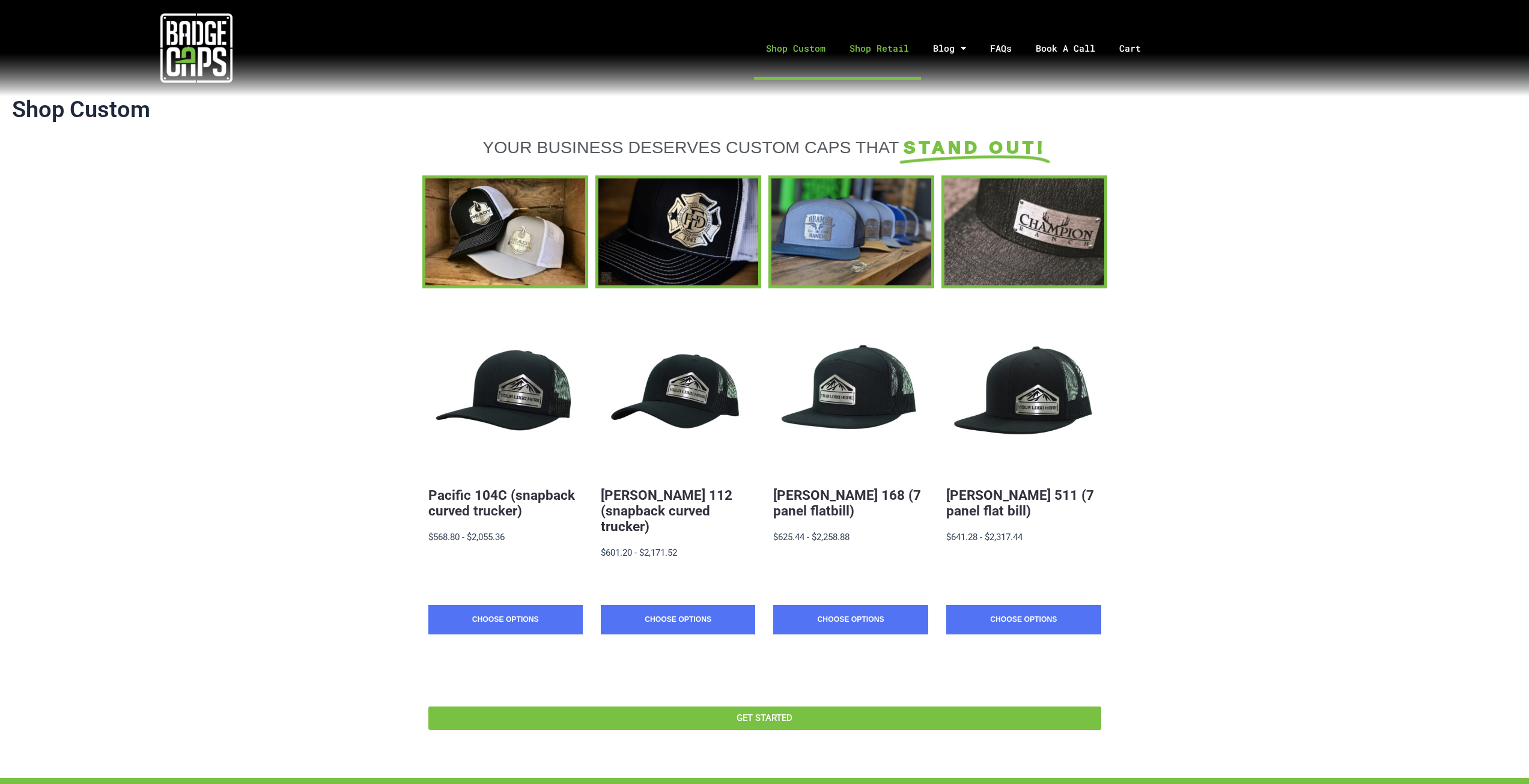
click at [870, 60] on link "Shop Retail" at bounding box center [879, 48] width 84 height 63
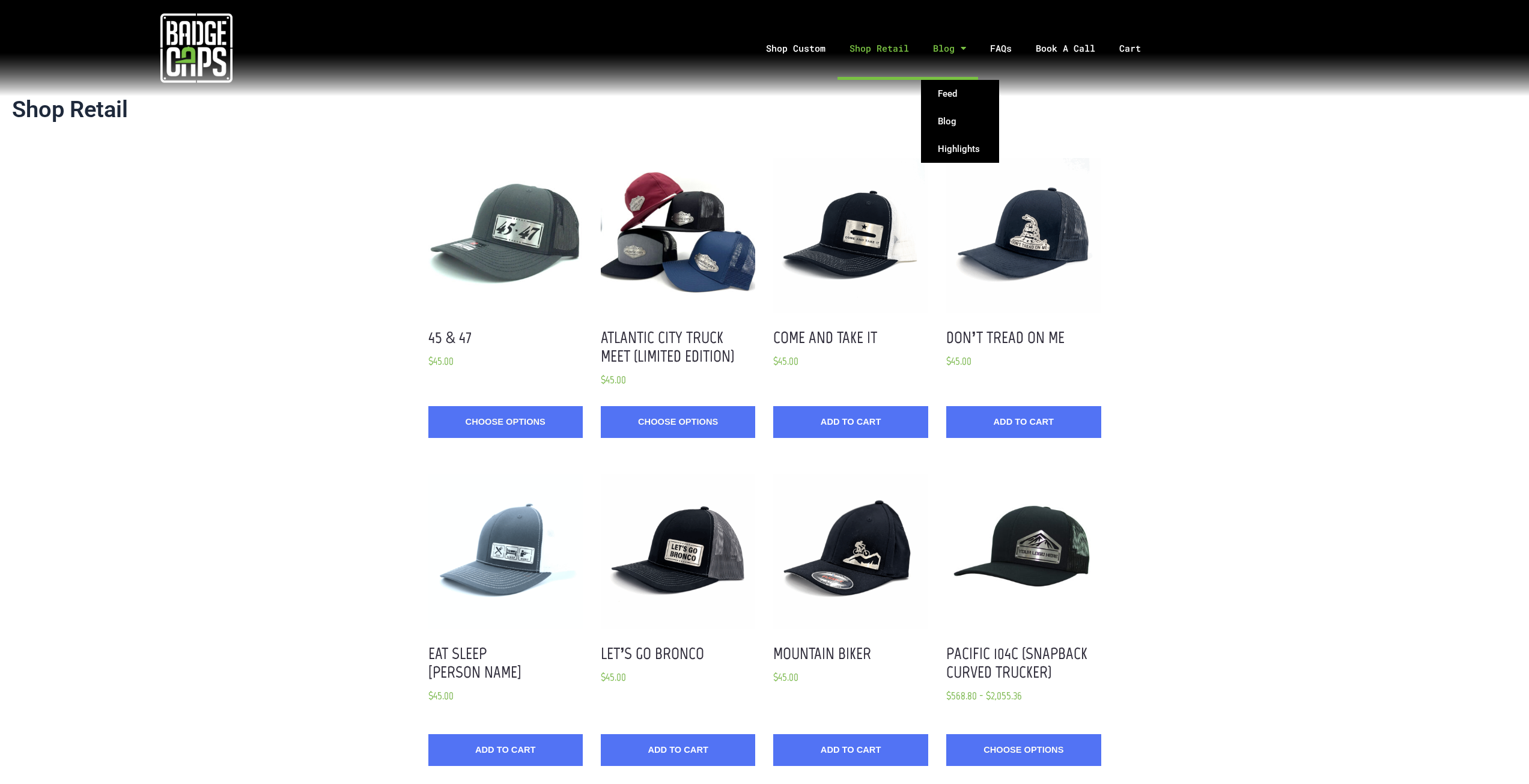
click at [952, 52] on link "Blog" at bounding box center [949, 48] width 57 height 63
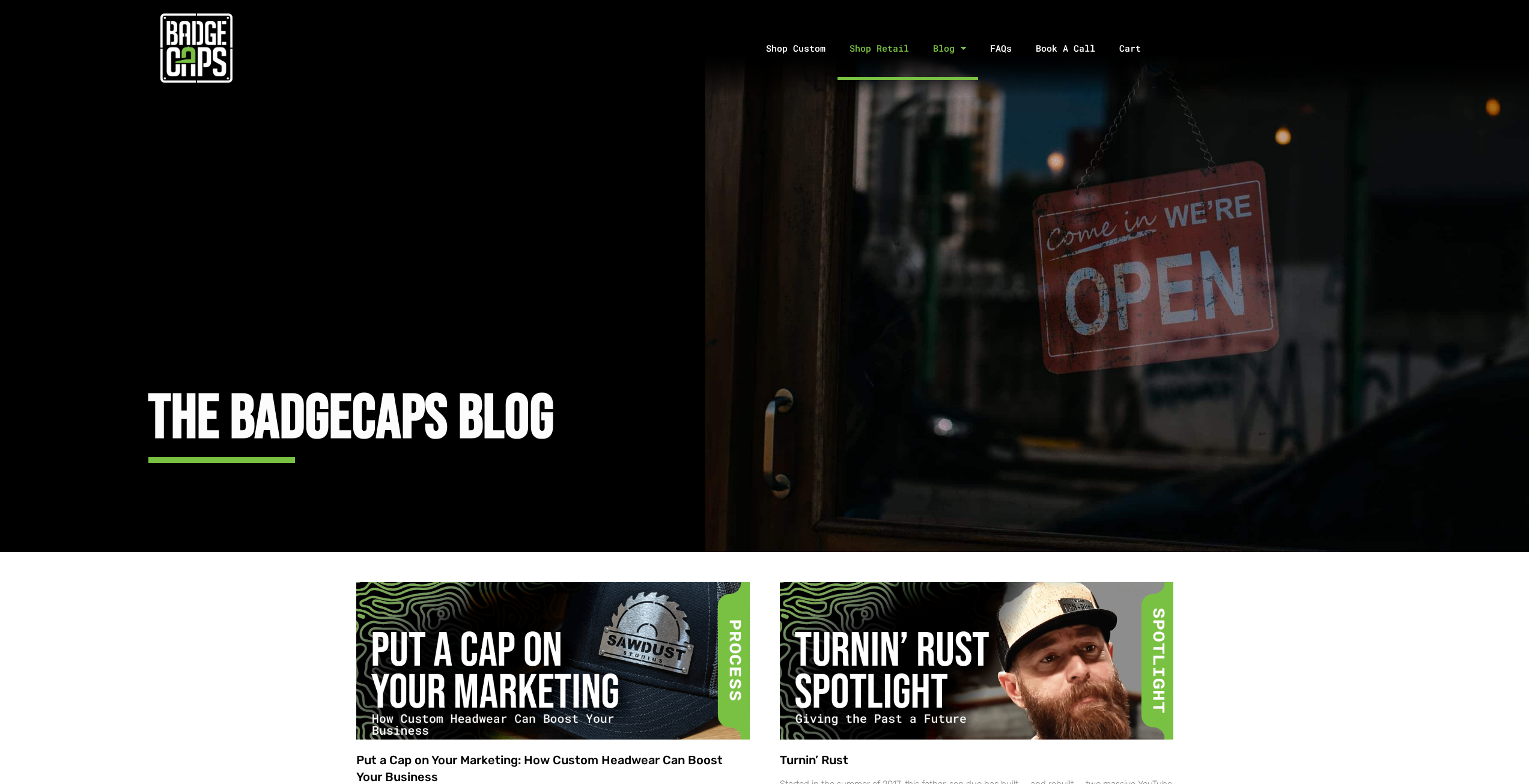
click at [919, 57] on link "Shop Retail" at bounding box center [879, 48] width 84 height 63
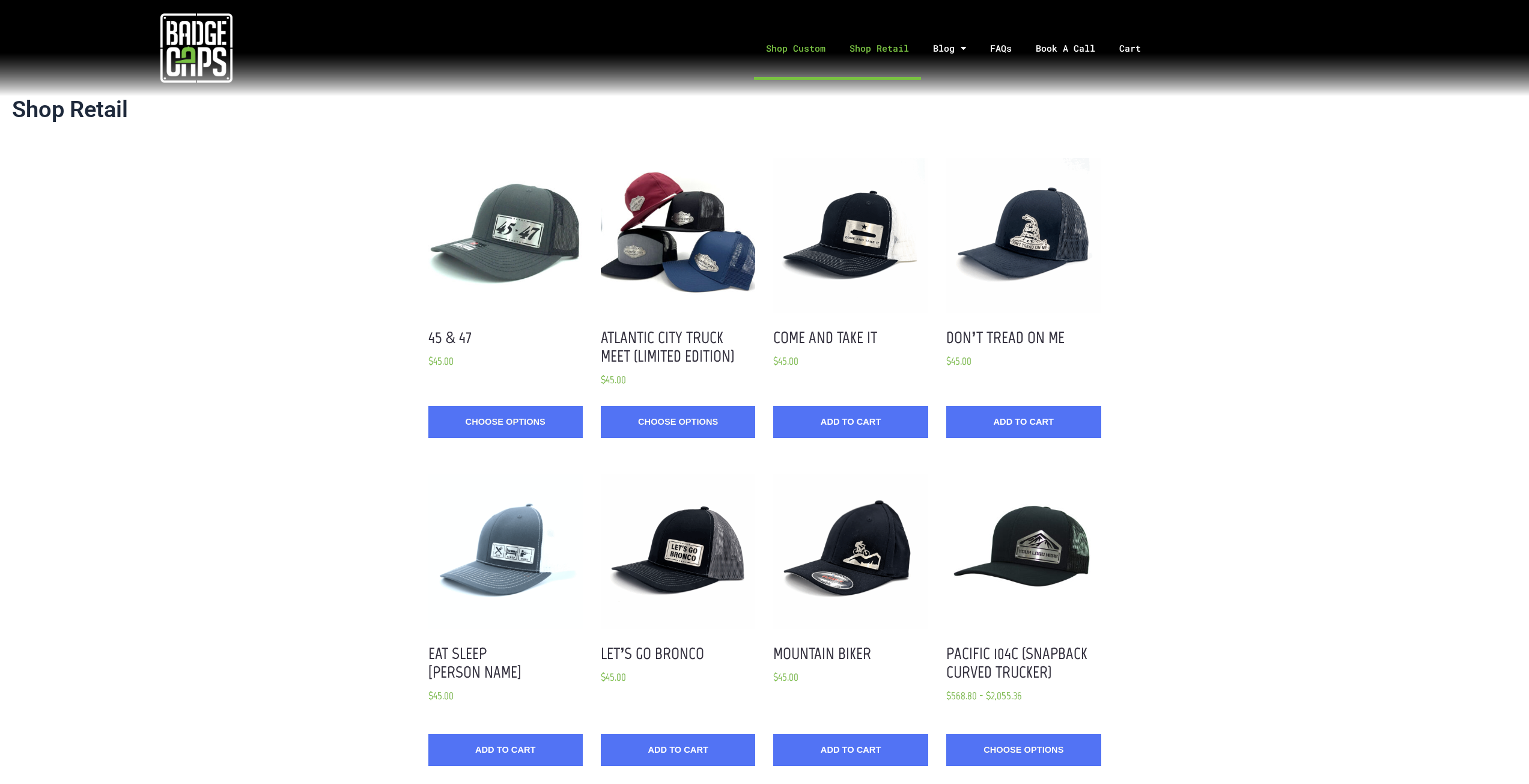
click at [810, 50] on link "Shop Custom" at bounding box center [795, 48] width 84 height 63
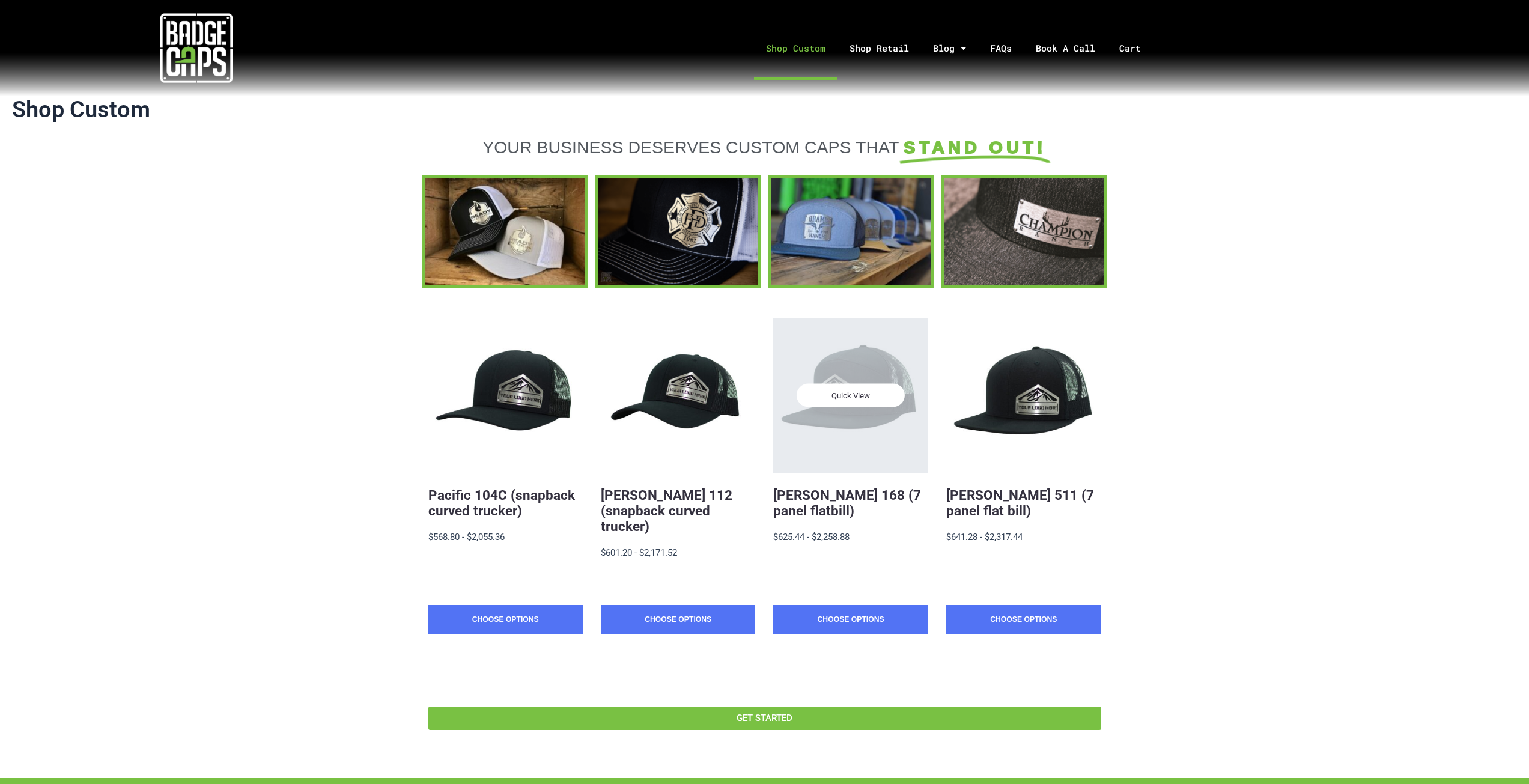
click at [873, 371] on div "Quick View" at bounding box center [850, 395] width 154 height 154
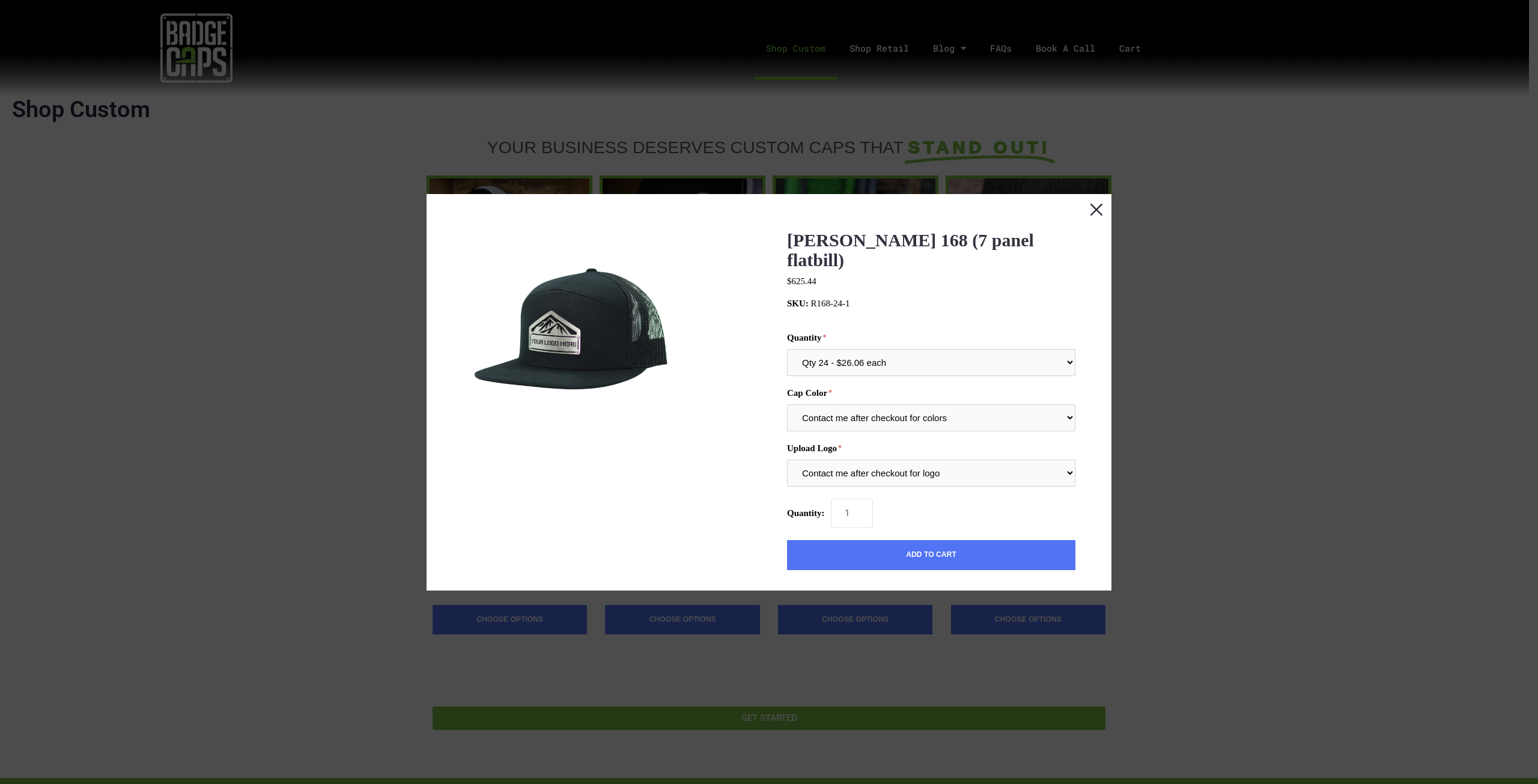
click at [1089, 213] on button "Close this dialog window" at bounding box center [1097, 209] width 30 height 30
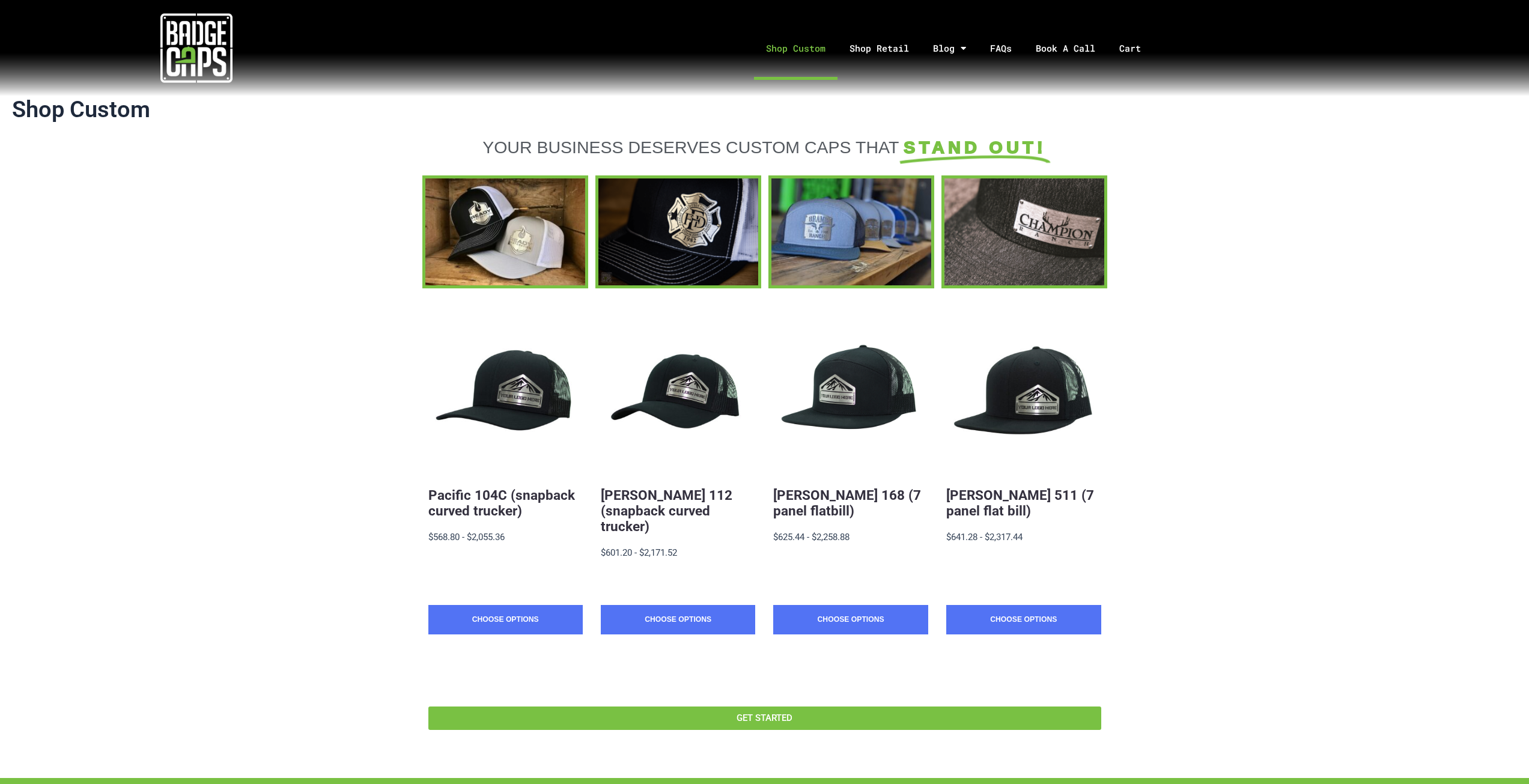
click at [1304, 405] on section "Quick View Pacific 104C (snapback curved trucker) $19.88 - $2,055.36 MSRP: $568…" at bounding box center [764, 512] width 1529 height 447
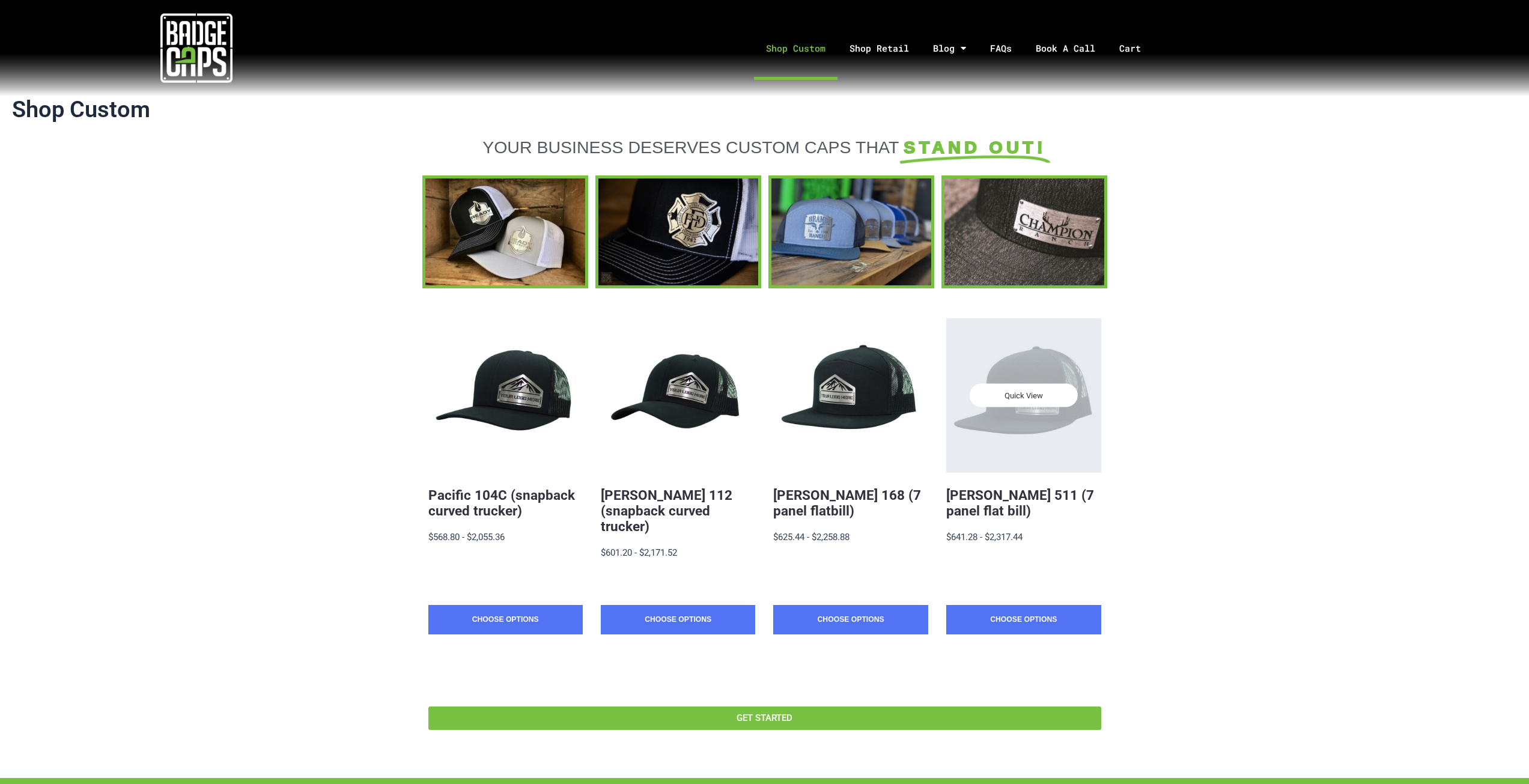
click at [1024, 341] on div "Quick View" at bounding box center [1023, 395] width 154 height 154
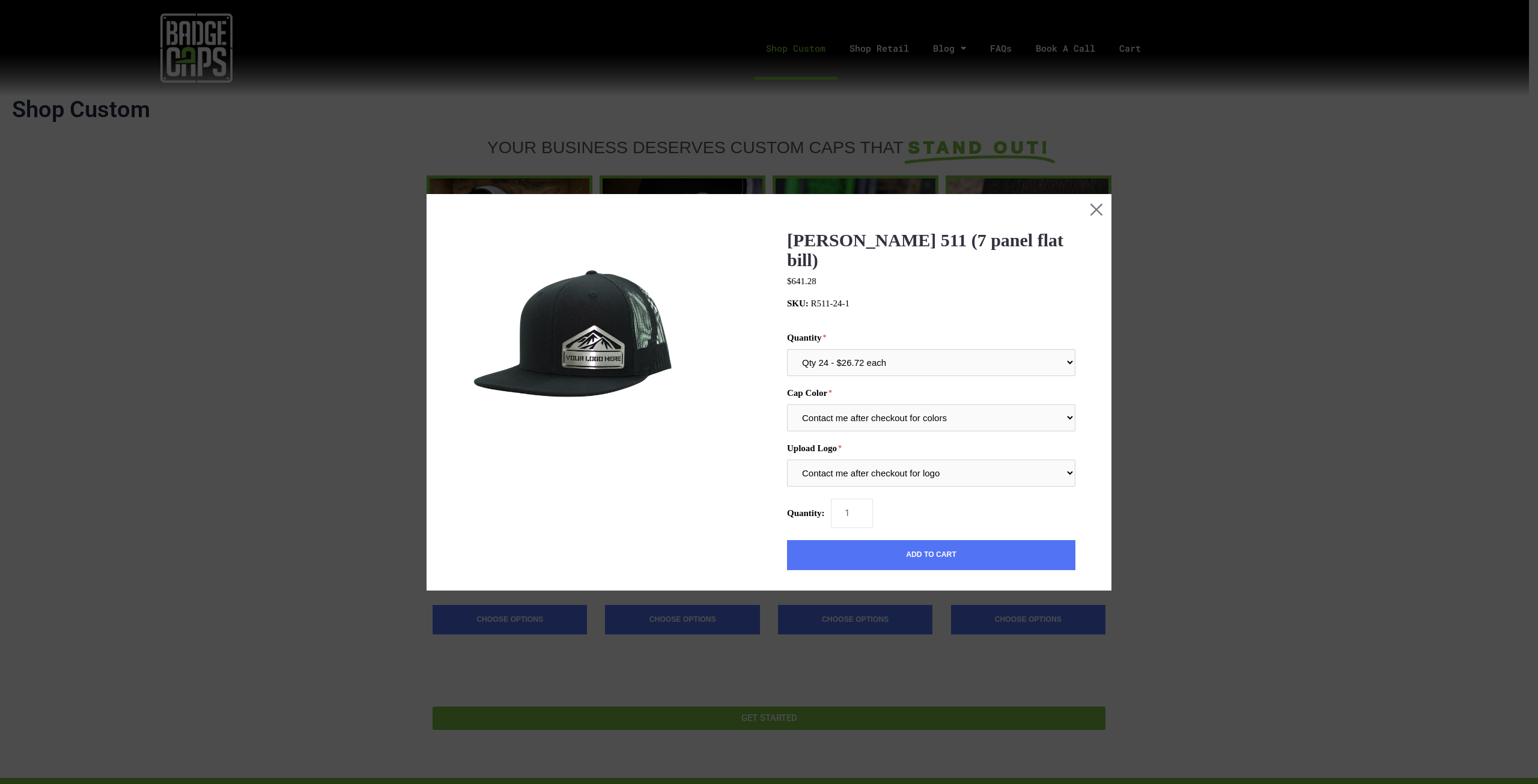
click at [1228, 370] on div at bounding box center [769, 392] width 1538 height 784
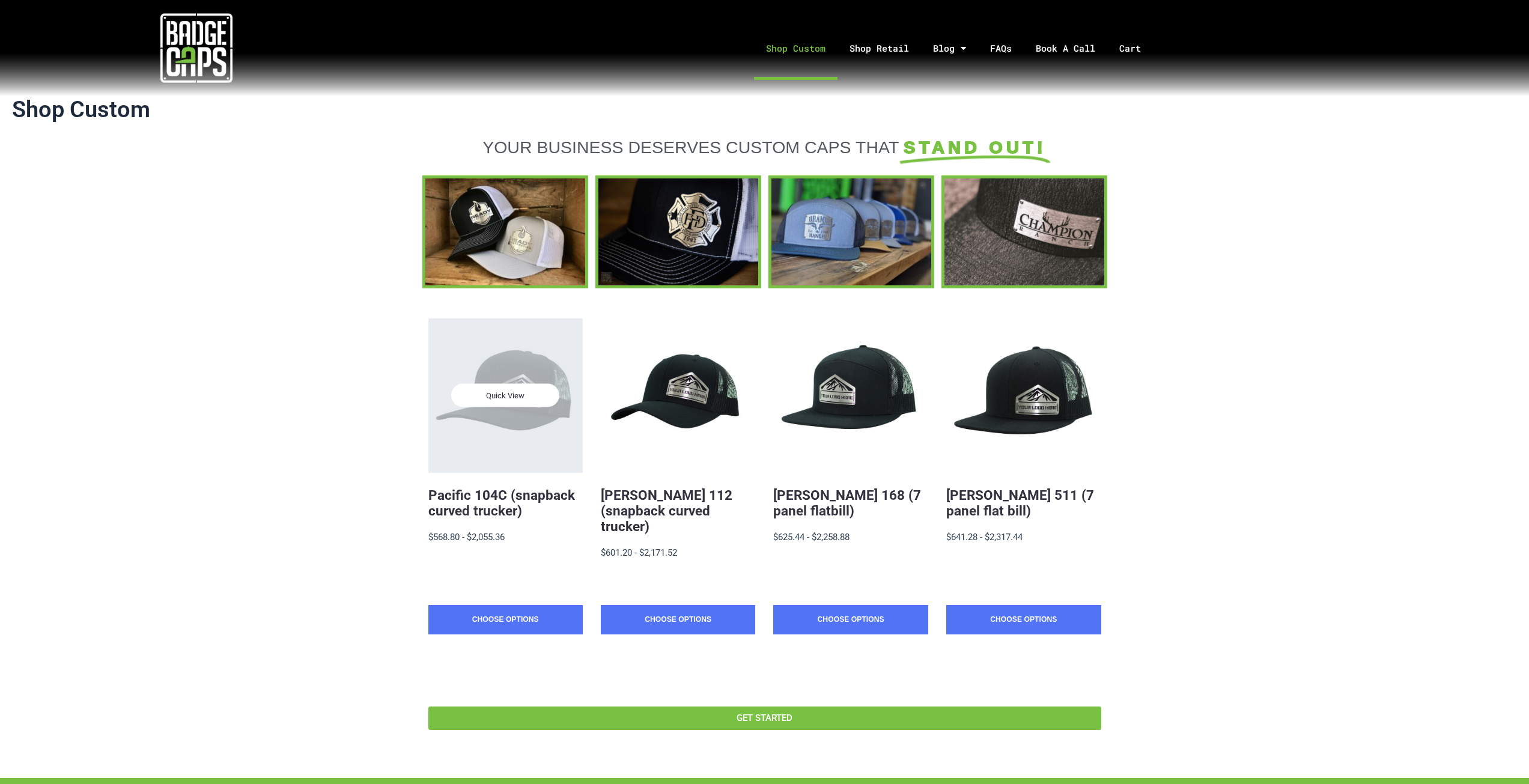
click at [503, 365] on div "Quick View" at bounding box center [505, 395] width 154 height 154
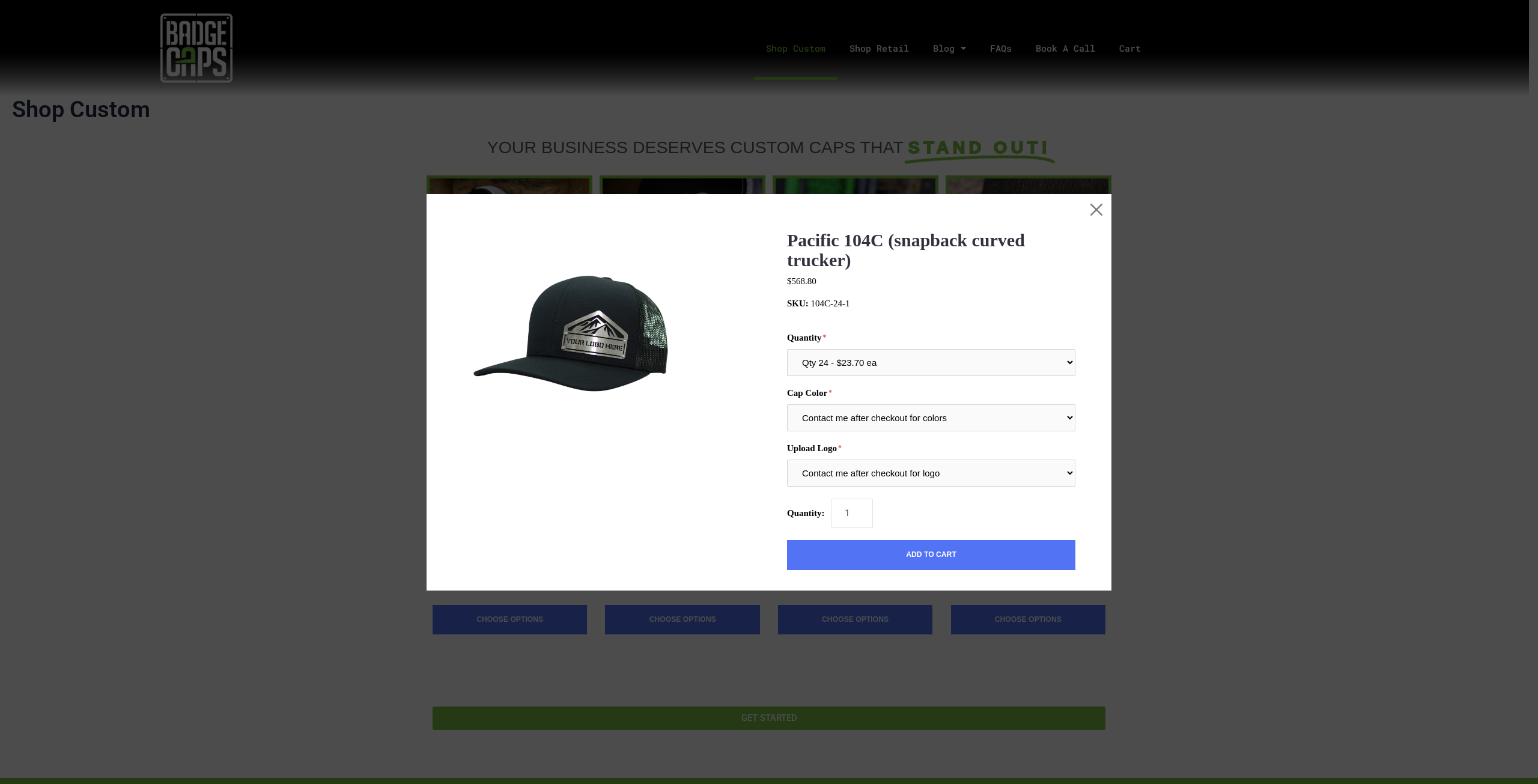
click at [289, 425] on div at bounding box center [769, 392] width 1538 height 784
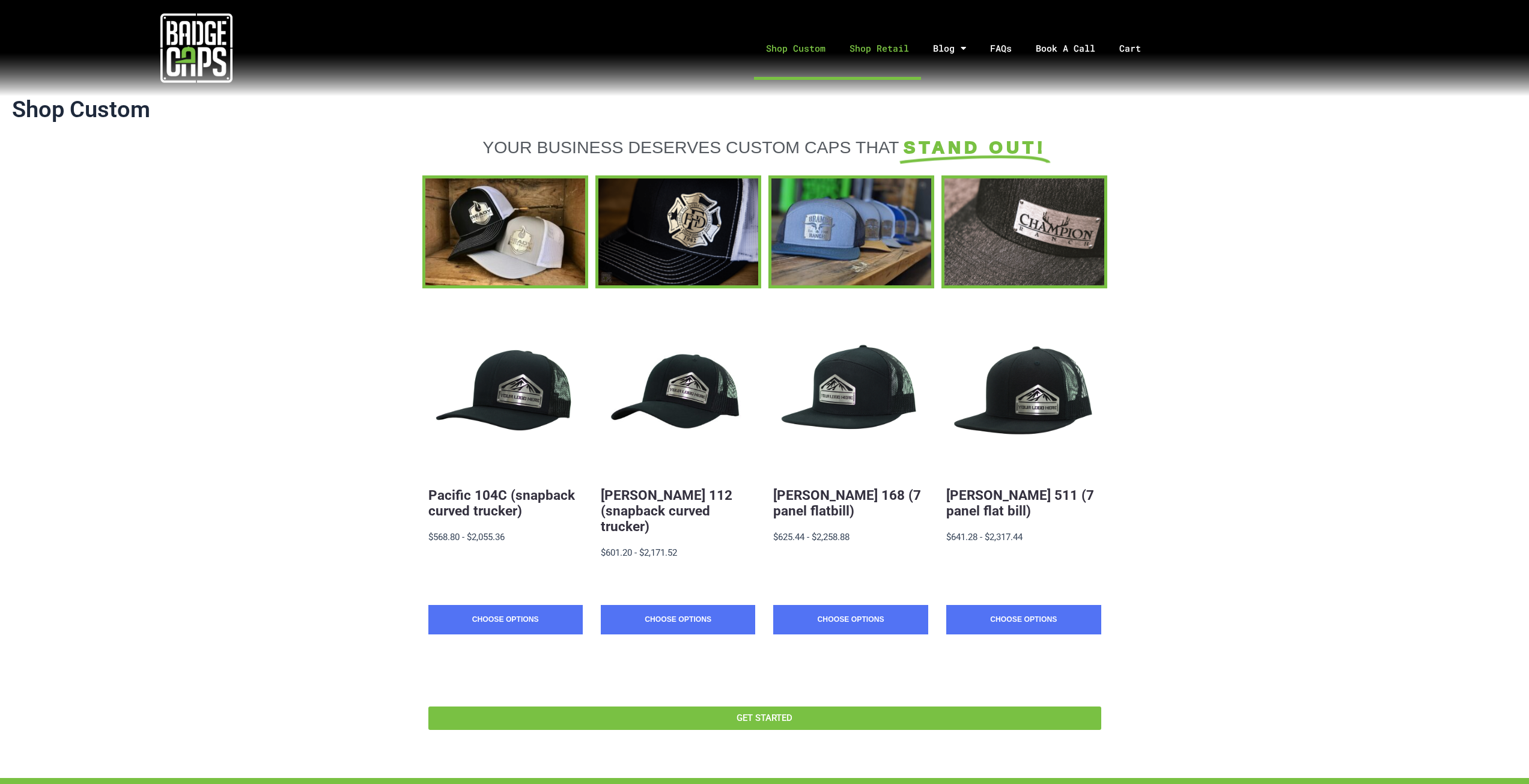
click at [868, 55] on link "Shop Retail" at bounding box center [879, 48] width 84 height 63
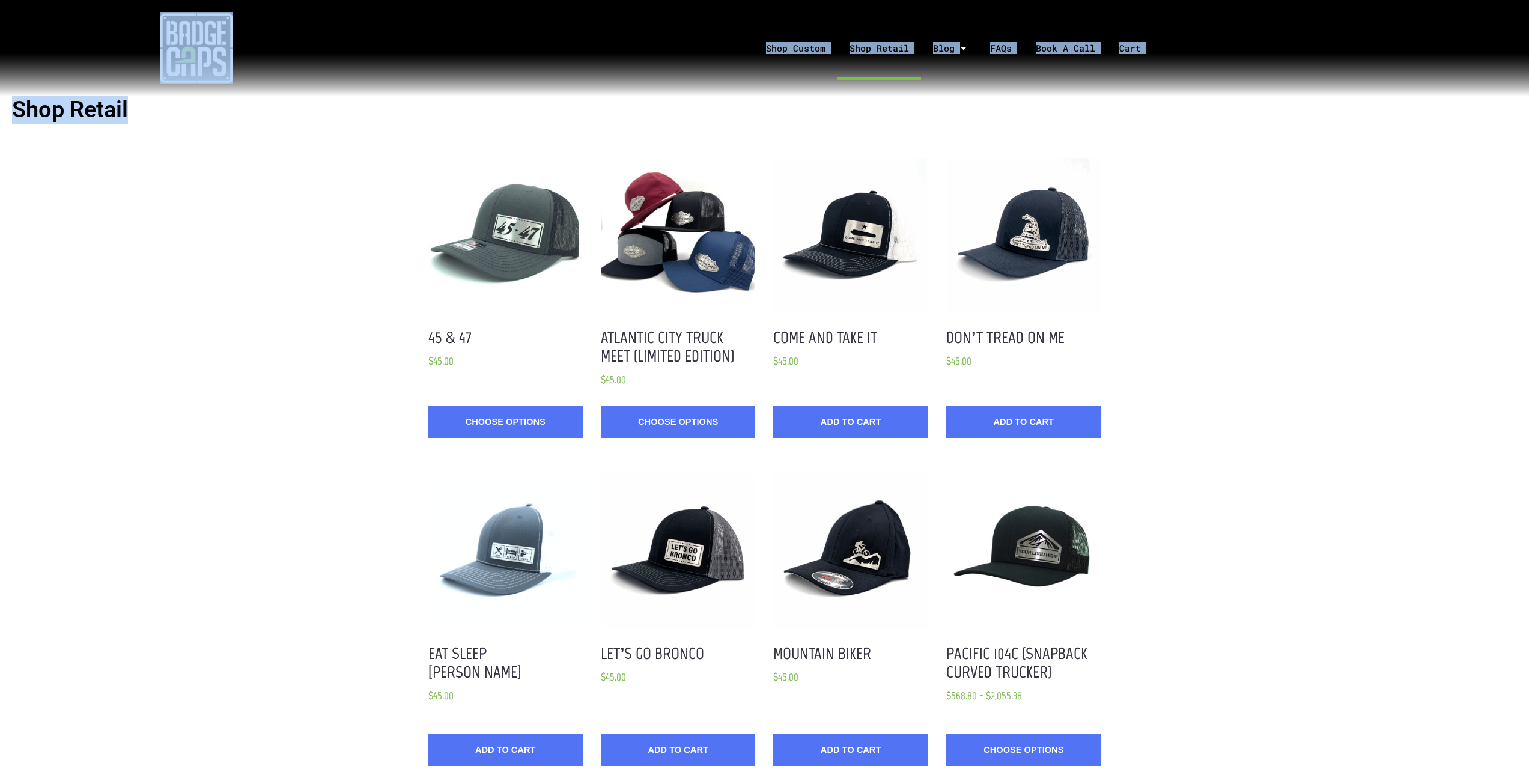
drag, startPoint x: 141, startPoint y: 108, endPoint x: 9, endPoint y: 95, distance: 132.6
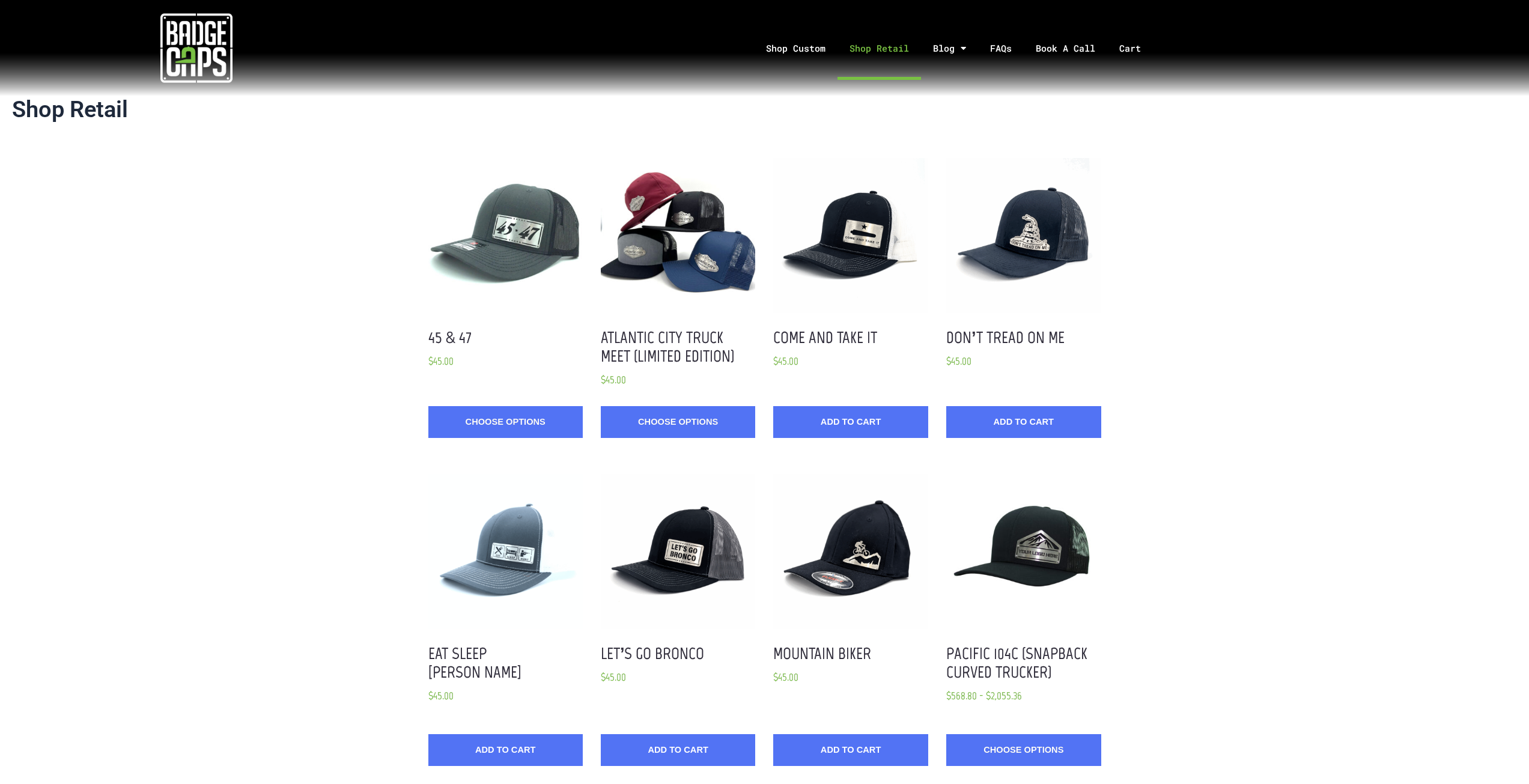
click at [783, 41] on link "Shop Custom" at bounding box center [795, 48] width 84 height 63
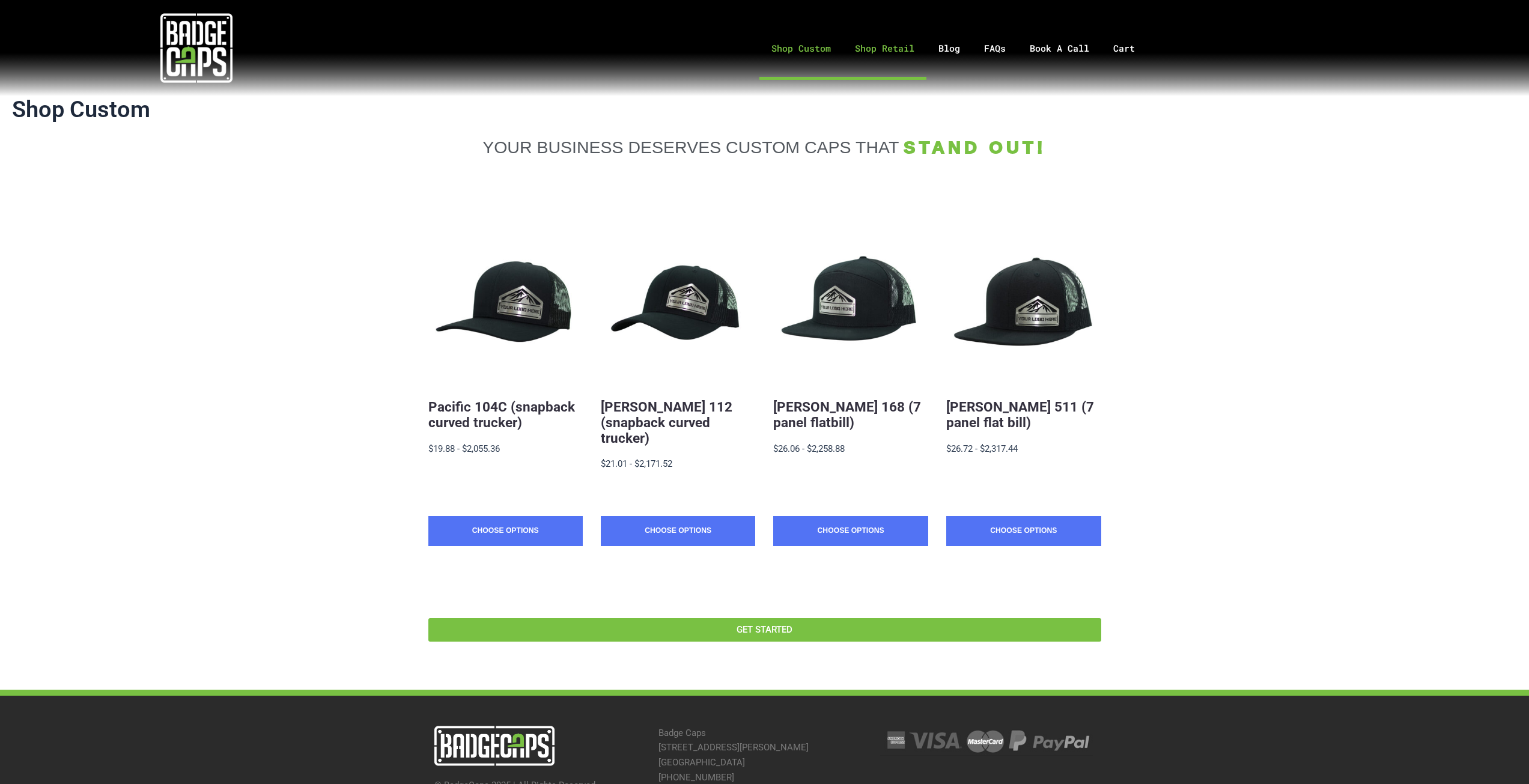
click at [909, 43] on link "Shop Retail" at bounding box center [885, 48] width 84 height 63
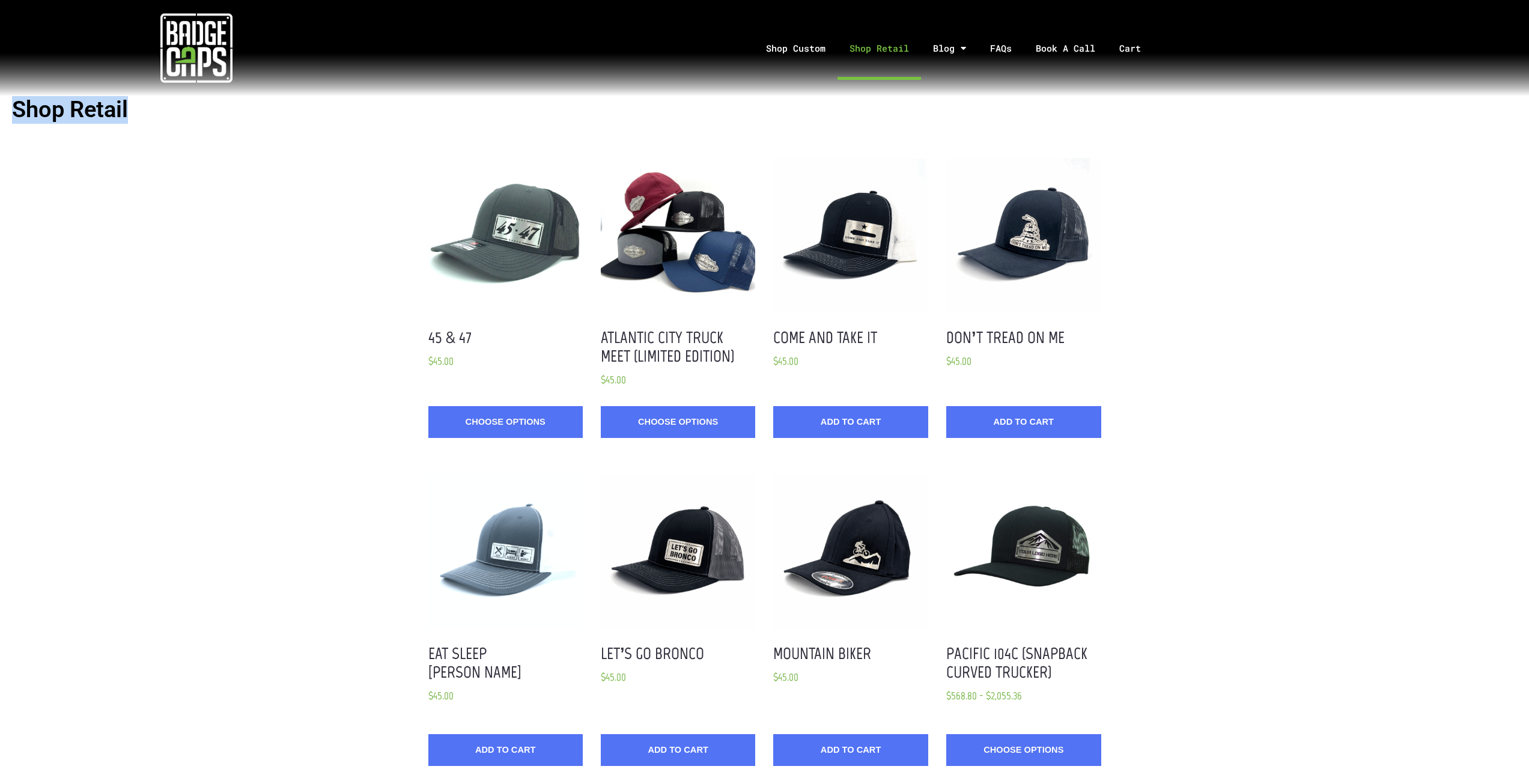
drag, startPoint x: 152, startPoint y: 113, endPoint x: 14, endPoint y: 123, distance: 138.4
click at [14, 123] on h1 "Shop Retail" at bounding box center [764, 110] width 1505 height 28
click at [788, 50] on link "Shop Custom" at bounding box center [795, 48] width 84 height 63
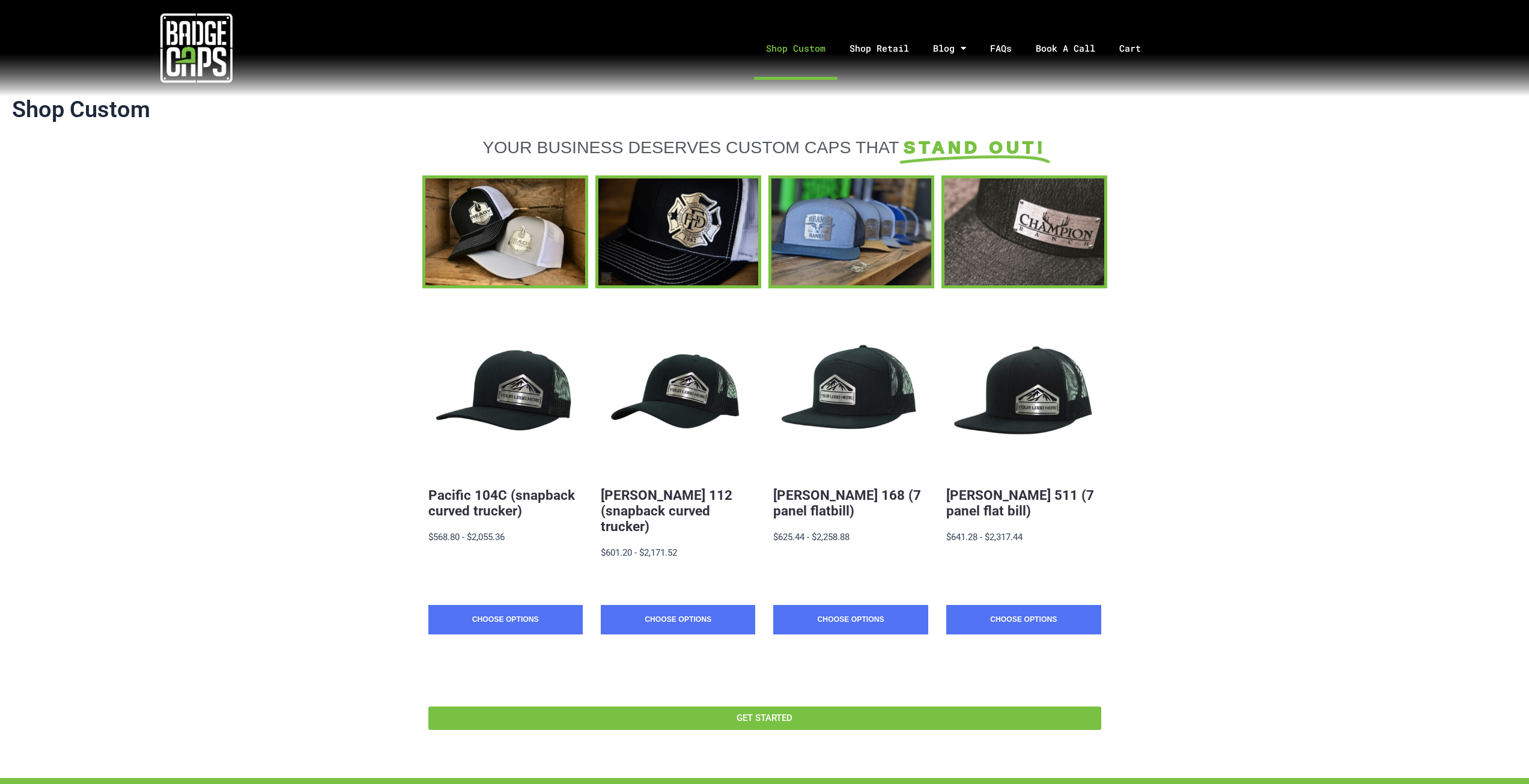
click at [221, 55] on img at bounding box center [196, 48] width 72 height 72
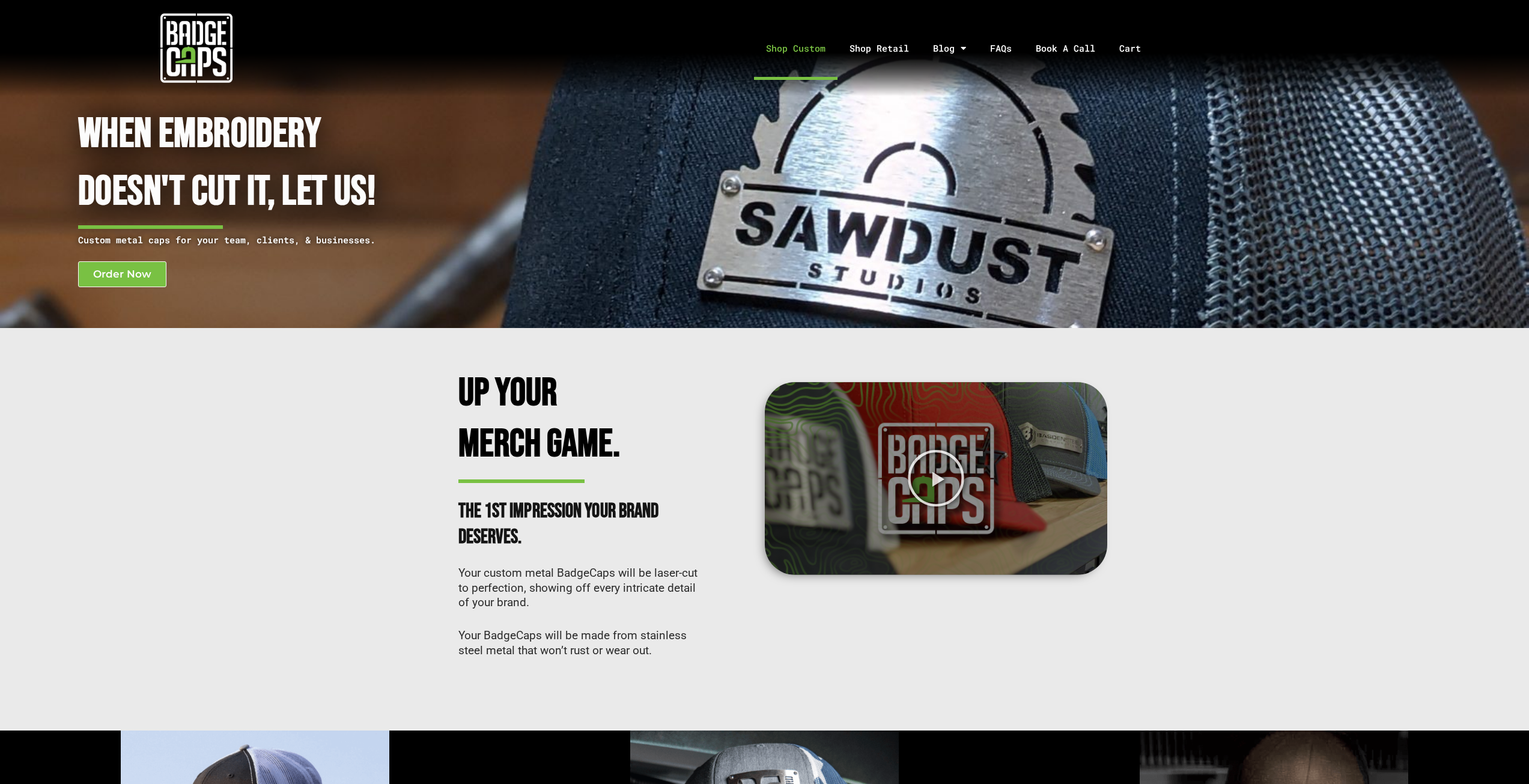
click at [792, 57] on link "Shop Custom" at bounding box center [795, 48] width 84 height 63
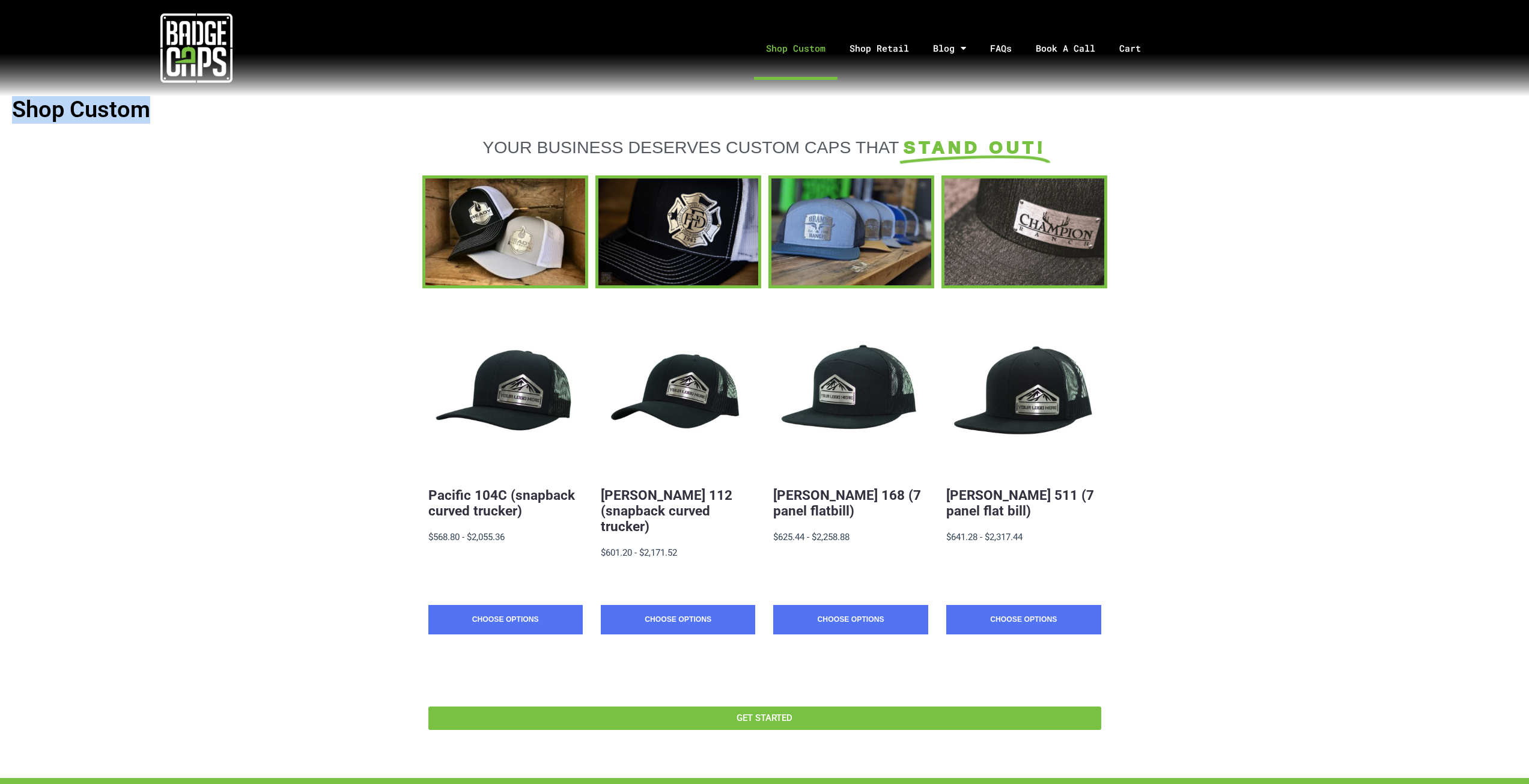
drag, startPoint x: 154, startPoint y: 118, endPoint x: 18, endPoint y: 123, distance: 136.1
click at [18, 123] on h1 "Shop Custom" at bounding box center [764, 110] width 1505 height 28
click at [225, 168] on section "YOUR BUSINESS DESERVES CUSTOM CAPS THAT STAND OUT!" at bounding box center [764, 151] width 1529 height 47
drag, startPoint x: 165, startPoint y: 124, endPoint x: 36, endPoint y: 112, distance: 129.6
click at [36, 112] on article "Shop Custom YOUR BUSINESS DESERVES CUSTOM CAPS THAT STAND OUT! Quick View Pacif…" at bounding box center [764, 437] width 1529 height 682
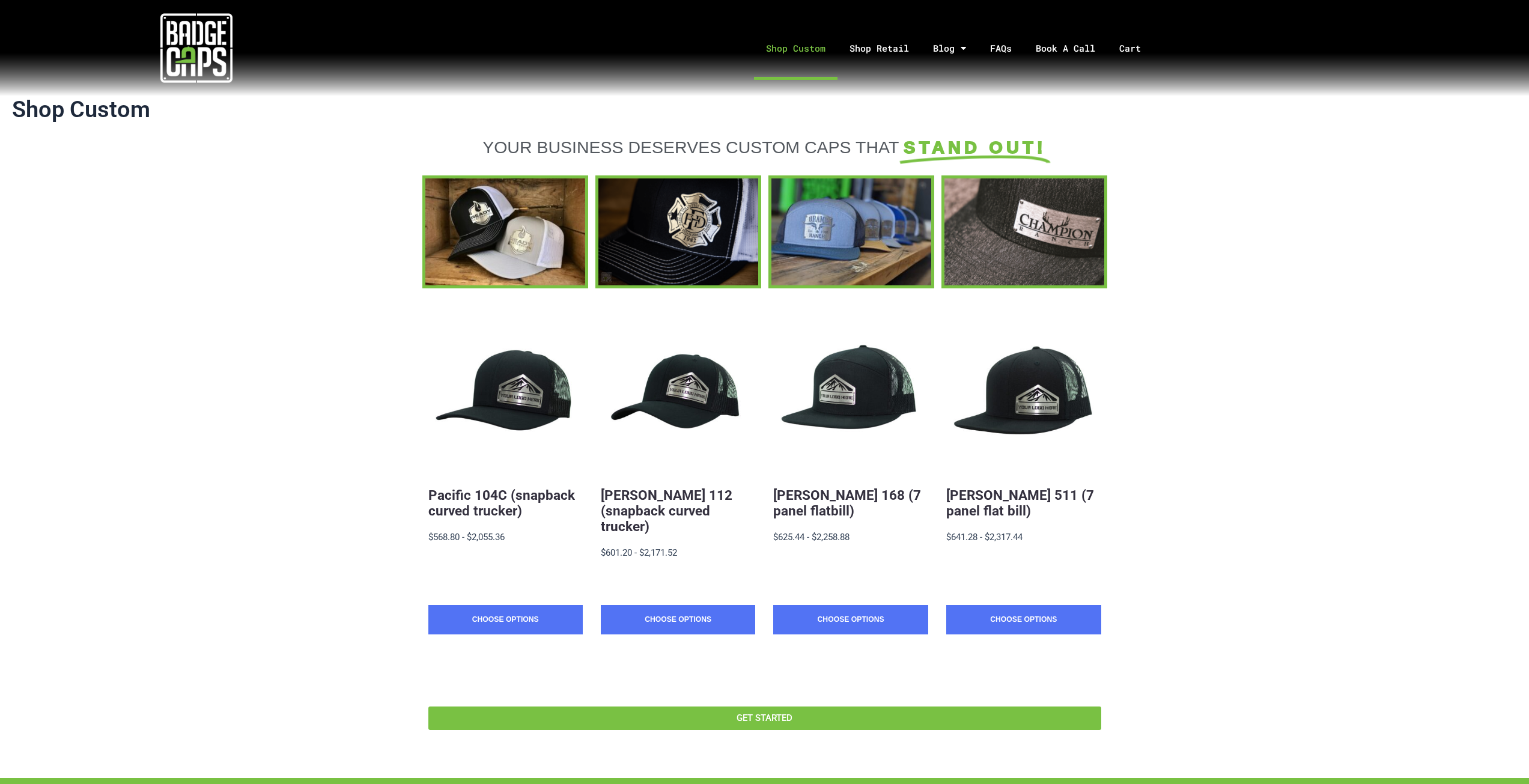
click at [283, 212] on section at bounding box center [764, 232] width 1529 height 113
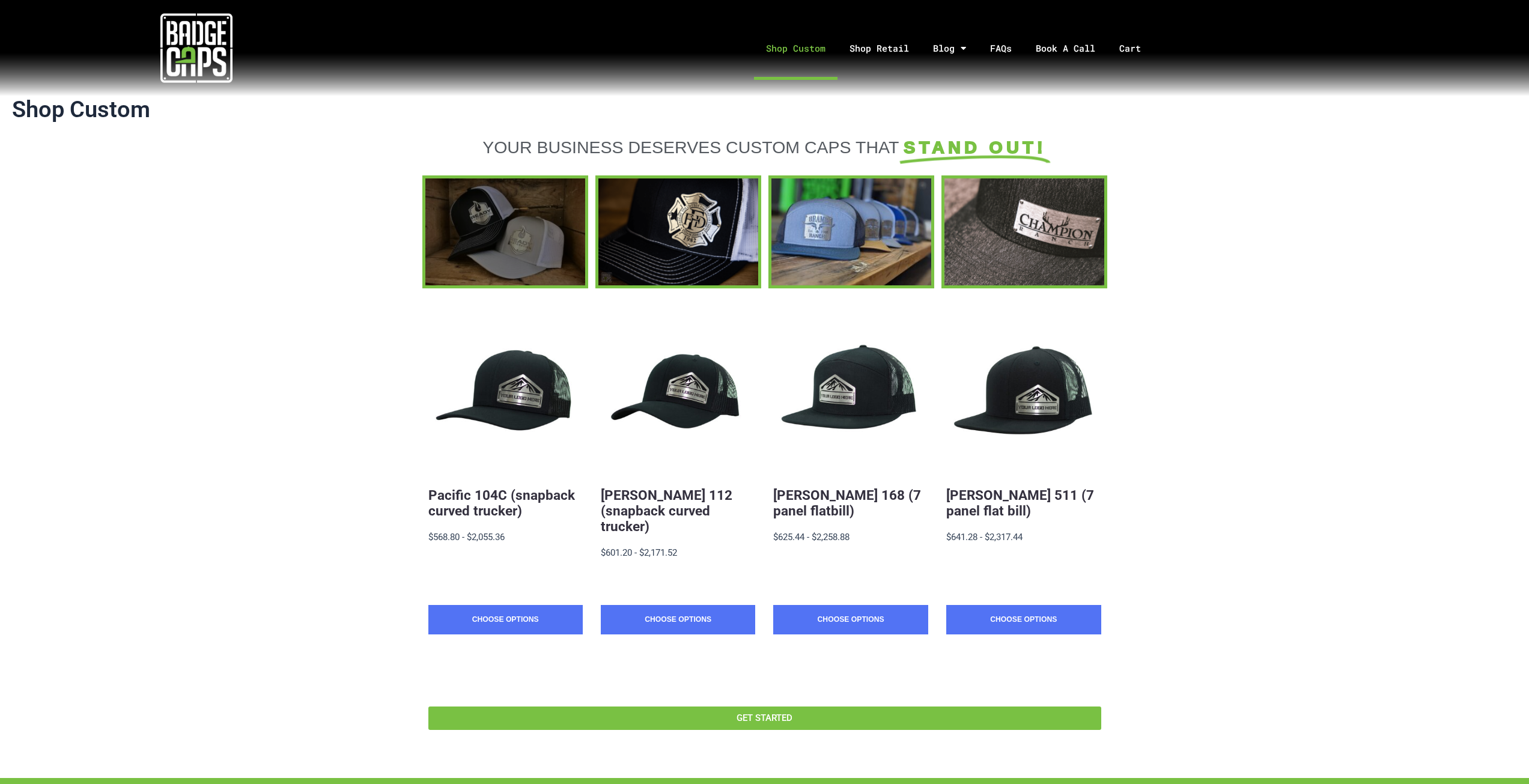
click at [576, 232] on div at bounding box center [505, 232] width 160 height 106
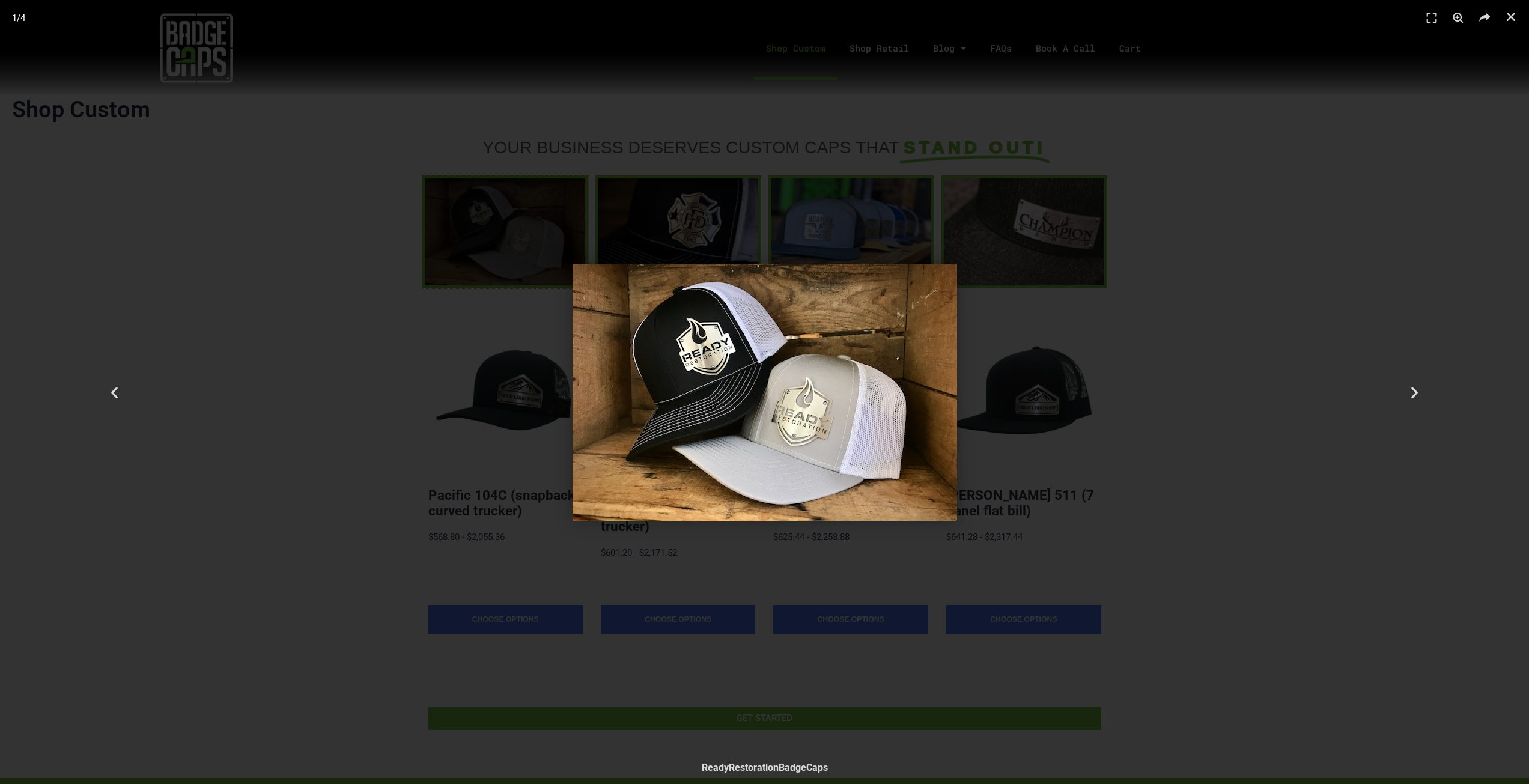
click at [413, 266] on div "1 / 4" at bounding box center [764, 392] width 1445 height 700
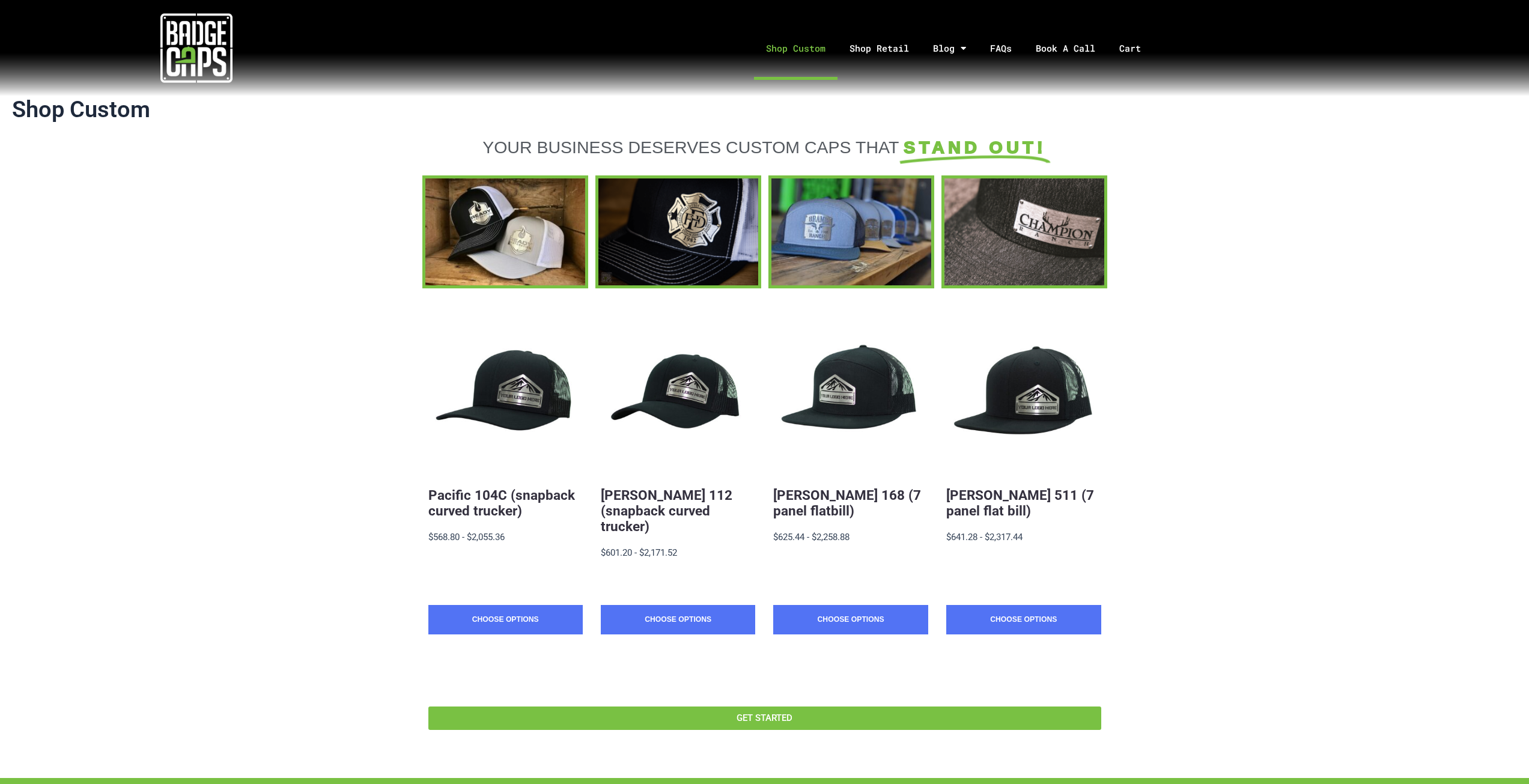
drag, startPoint x: 1285, startPoint y: 306, endPoint x: 1537, endPoint y: 203, distance: 272.2
click at [1284, 306] on section "Quick View Pacific 104C (snapback curved trucker) $19.88 - $2,055.36 MSRP: $568…" at bounding box center [764, 512] width 1529 height 447
